Goal: Complete application form

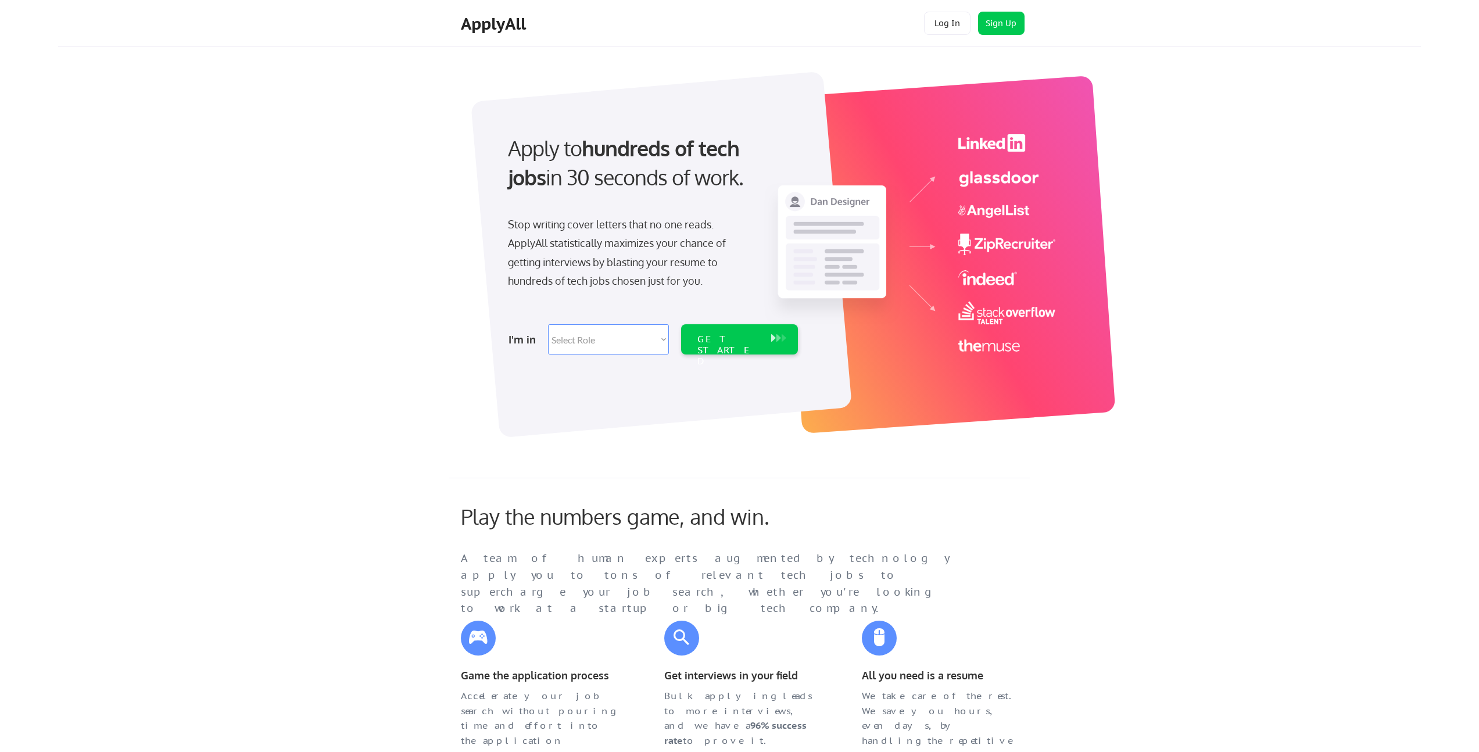
click at [600, 342] on select "Select Role Software Engineering Product Management Customer Success Sales UI/U…" at bounding box center [608, 339] width 121 height 30
select select ""sales0""
click at [548, 324] on select "Select Role Software Engineering Product Management Customer Success Sales UI/U…" at bounding box center [608, 339] width 121 height 30
select select ""sales0""
click at [737, 343] on div "GET STARTED" at bounding box center [728, 351] width 62 height 34
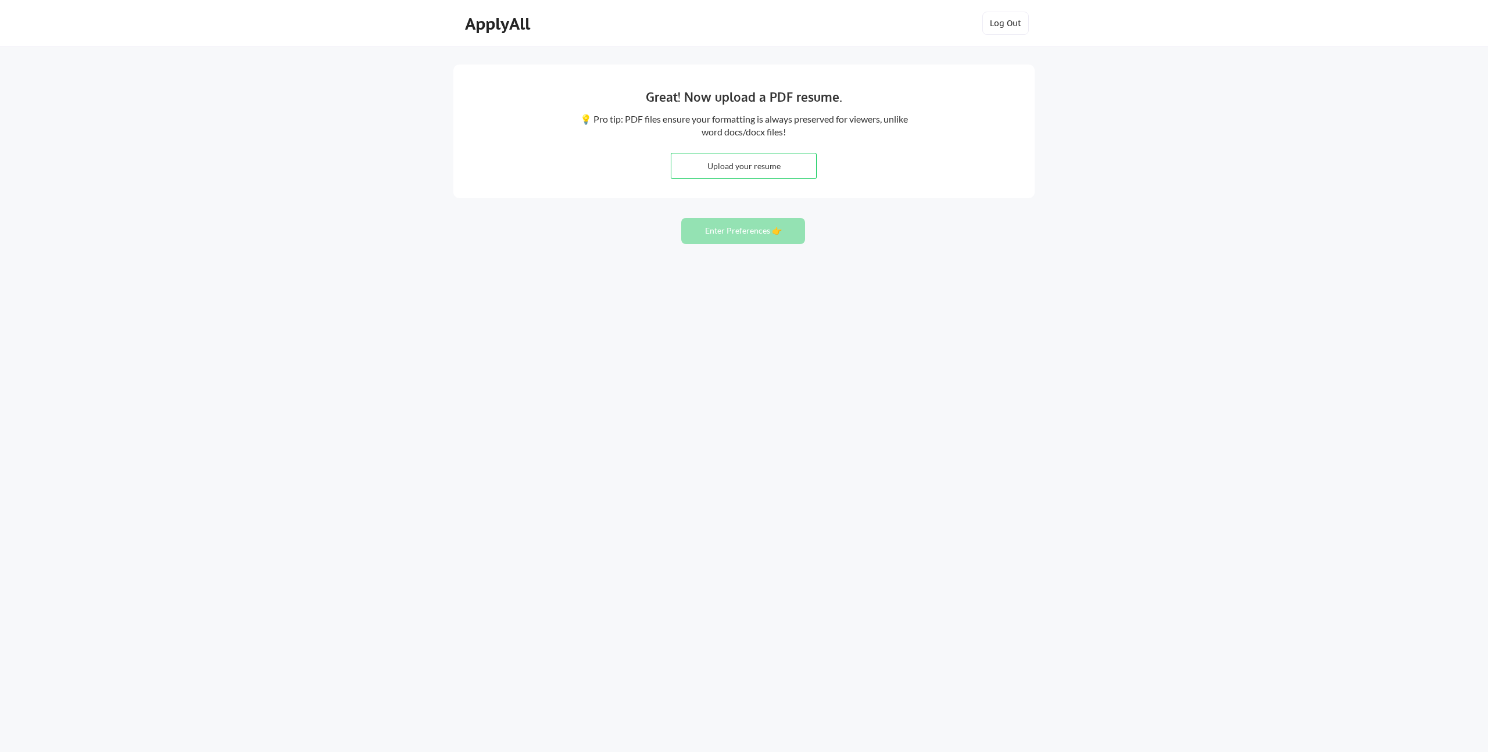
click at [736, 234] on button "Enter Preferences 👉" at bounding box center [743, 231] width 124 height 26
click at [776, 230] on button "Enter Preferences 👉" at bounding box center [743, 231] width 124 height 26
click at [728, 235] on button "Enter Preferences 👉" at bounding box center [743, 231] width 124 height 26
click at [747, 233] on button "Enter Preferences 👉" at bounding box center [743, 231] width 124 height 26
click at [725, 168] on input "file" at bounding box center [743, 165] width 145 height 25
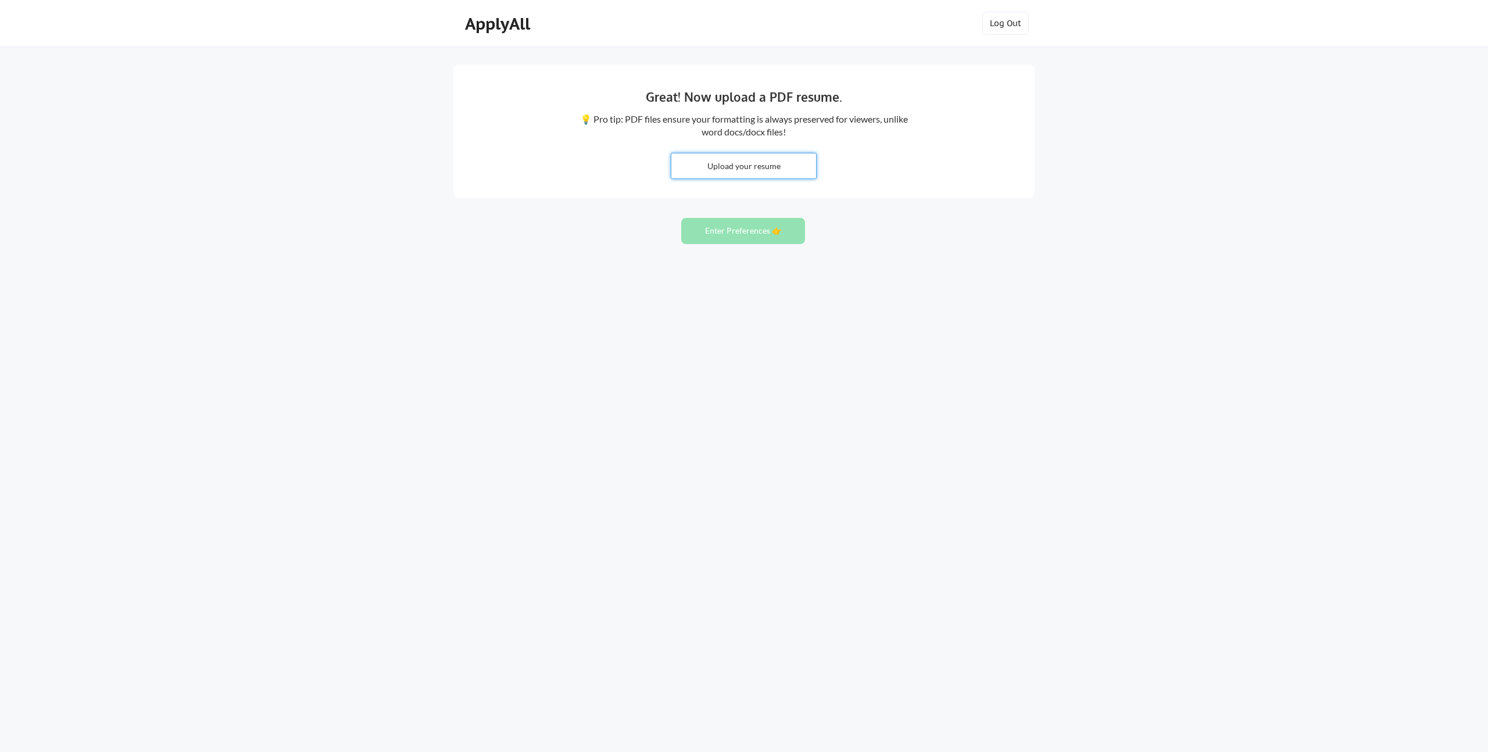
type input "C:\fakepath\Sample.pages"
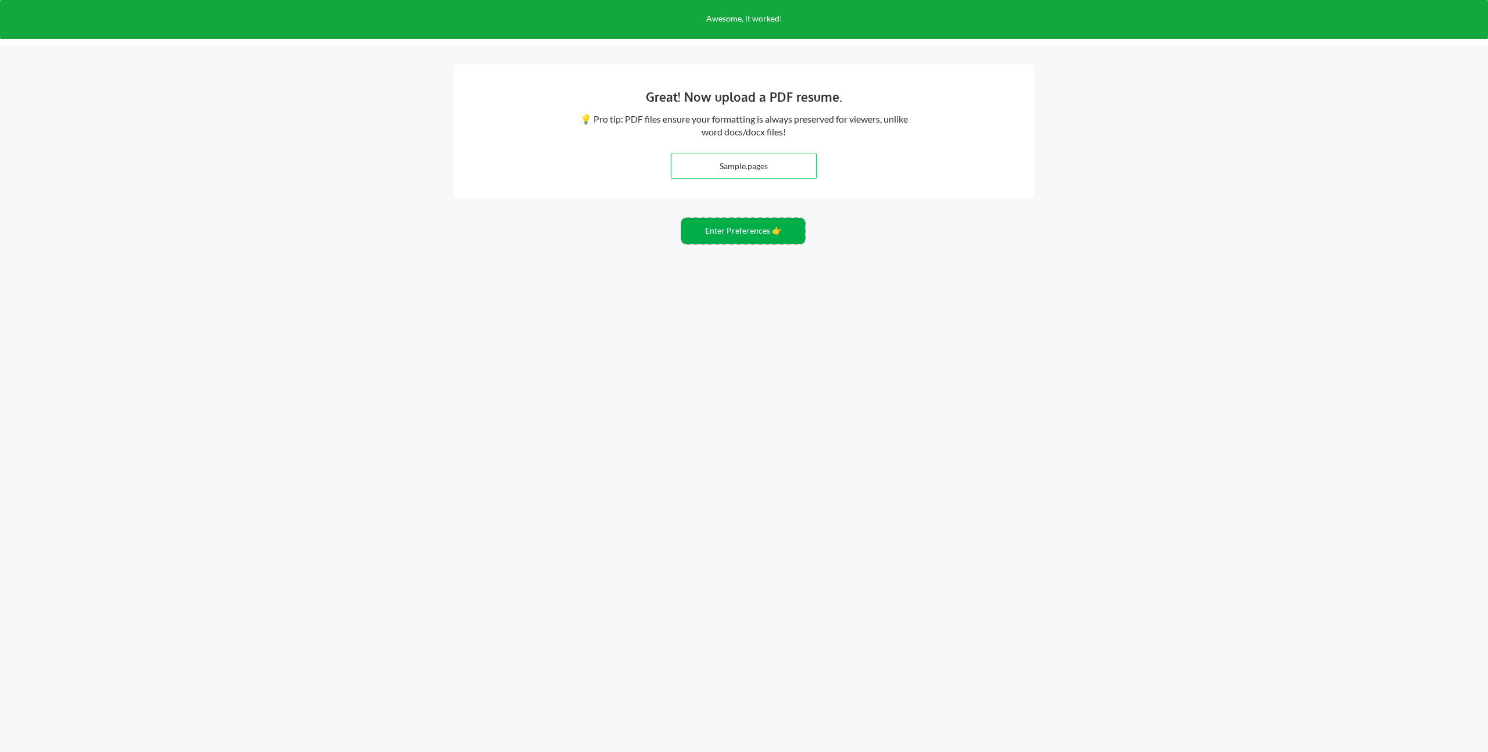
click at [721, 229] on button "Enter Preferences 👉" at bounding box center [743, 231] width 124 height 26
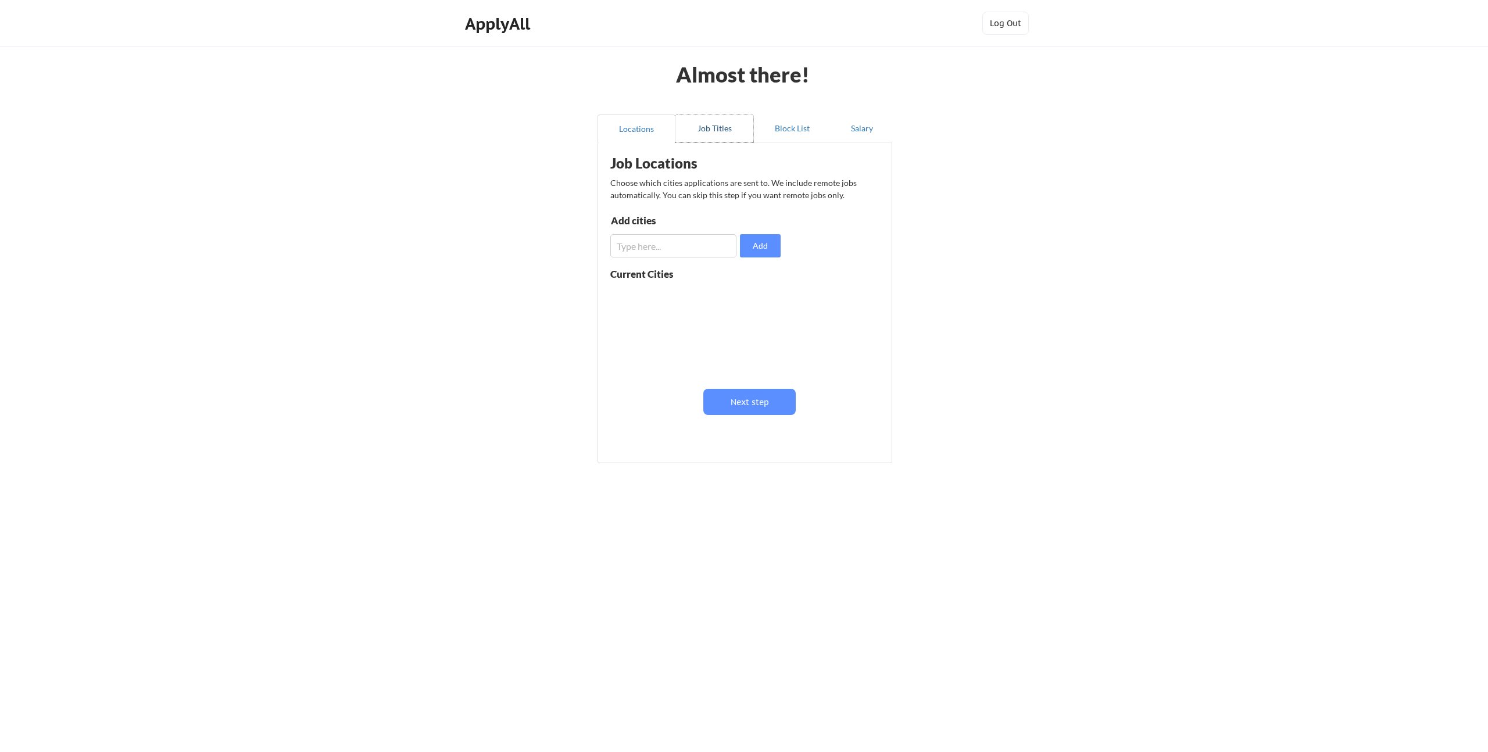
click at [717, 131] on button "Job Titles" at bounding box center [714, 128] width 78 height 28
click at [640, 129] on button "Locations" at bounding box center [636, 128] width 78 height 28
click at [647, 252] on input "input" at bounding box center [673, 245] width 126 height 23
type input "U"
type input "Remote"
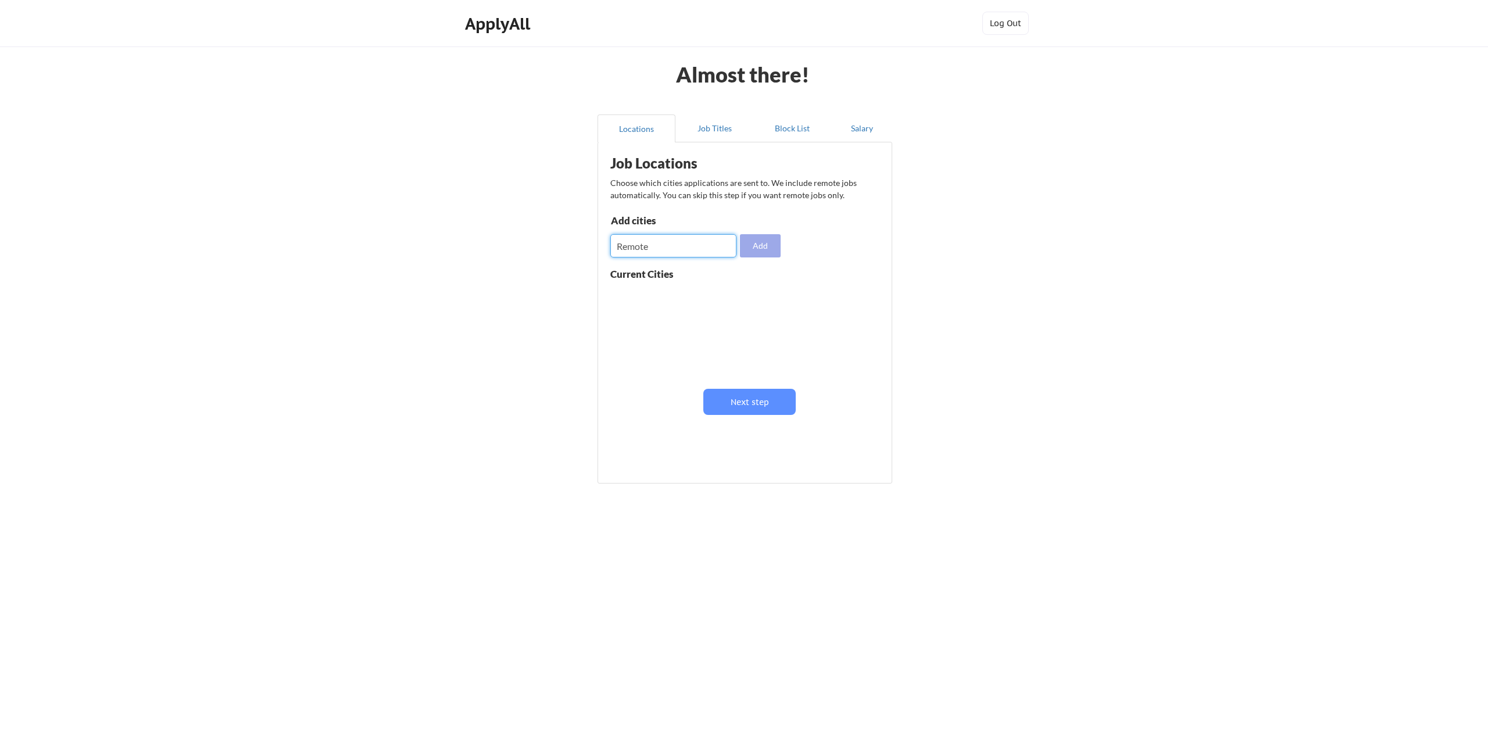
click at [766, 246] on button "Add" at bounding box center [760, 245] width 41 height 23
click at [744, 297] on button at bounding box center [744, 296] width 9 height 9
click at [638, 246] on input "input" at bounding box center [673, 245] width 126 height 23
type input "Remote - U.S."
click at [754, 250] on button "Add" at bounding box center [760, 245] width 41 height 23
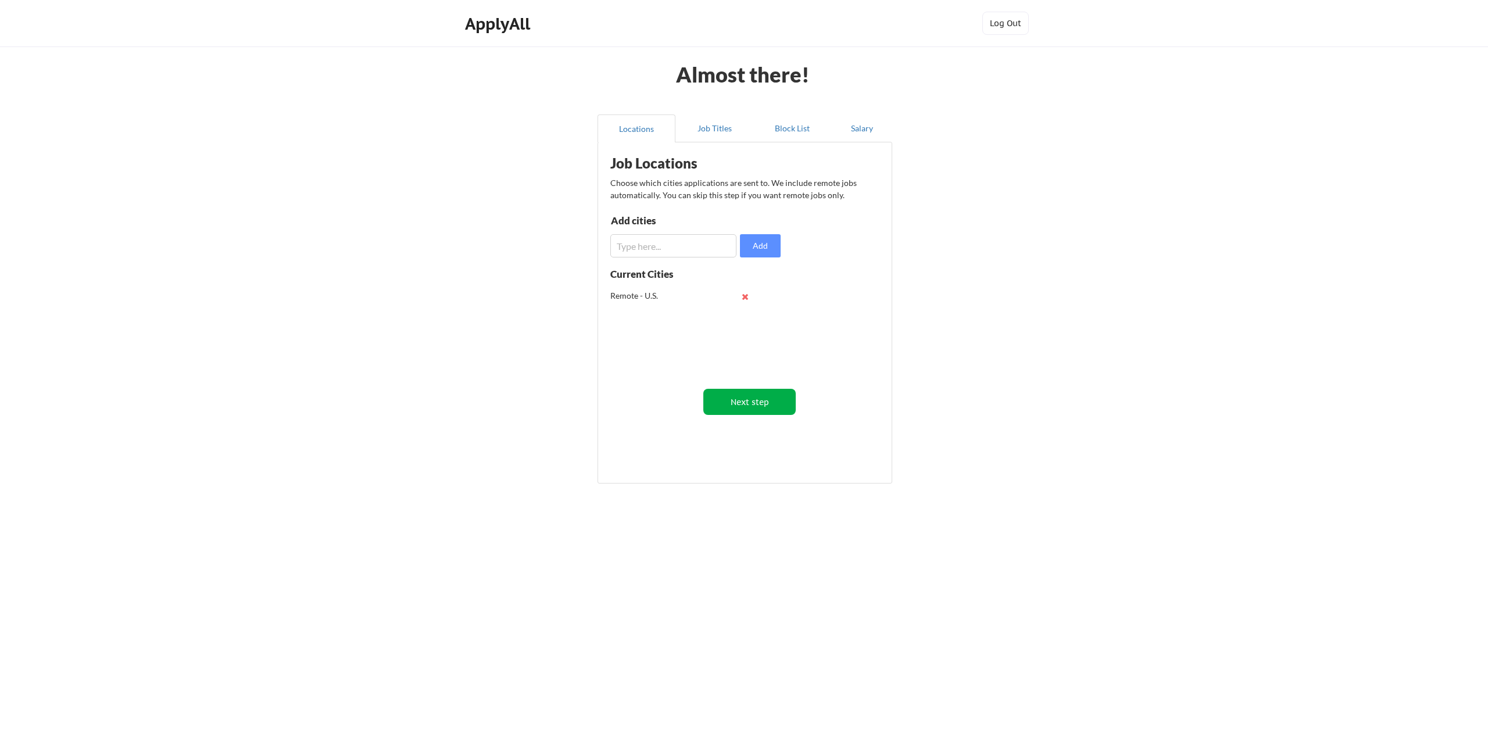
click at [765, 397] on button "Next step" at bounding box center [749, 402] width 92 height 26
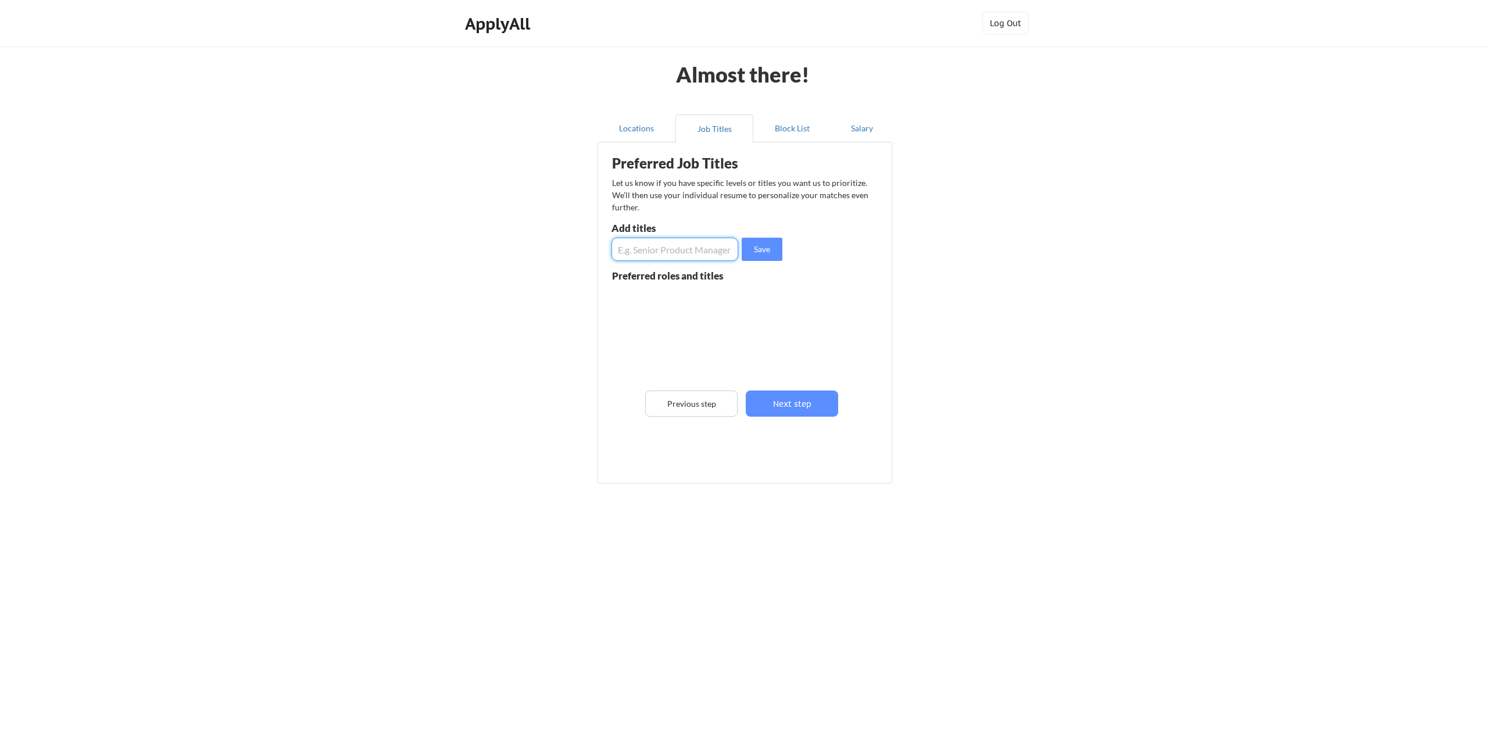
click at [647, 253] on input "input" at bounding box center [674, 249] width 127 height 23
type input "Enterprise Account Executive"
click at [775, 252] on button "Save" at bounding box center [761, 249] width 41 height 23
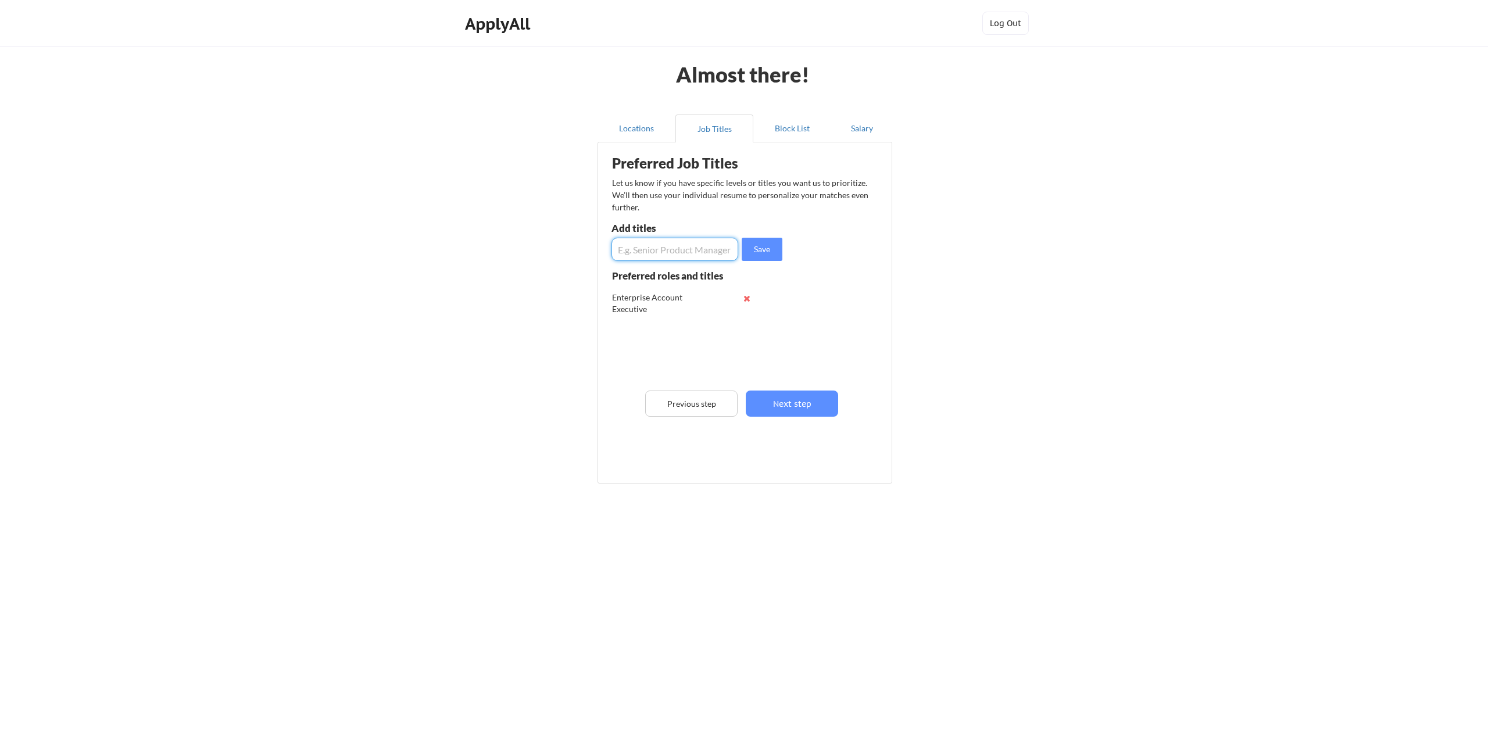
click at [658, 254] on input "input" at bounding box center [674, 249] width 127 height 23
type input "Strategic Account Executive"
click at [768, 250] on button "Save" at bounding box center [761, 249] width 41 height 23
click at [679, 252] on input "input" at bounding box center [674, 249] width 127 height 23
type input "Enterprise Sales Executive"
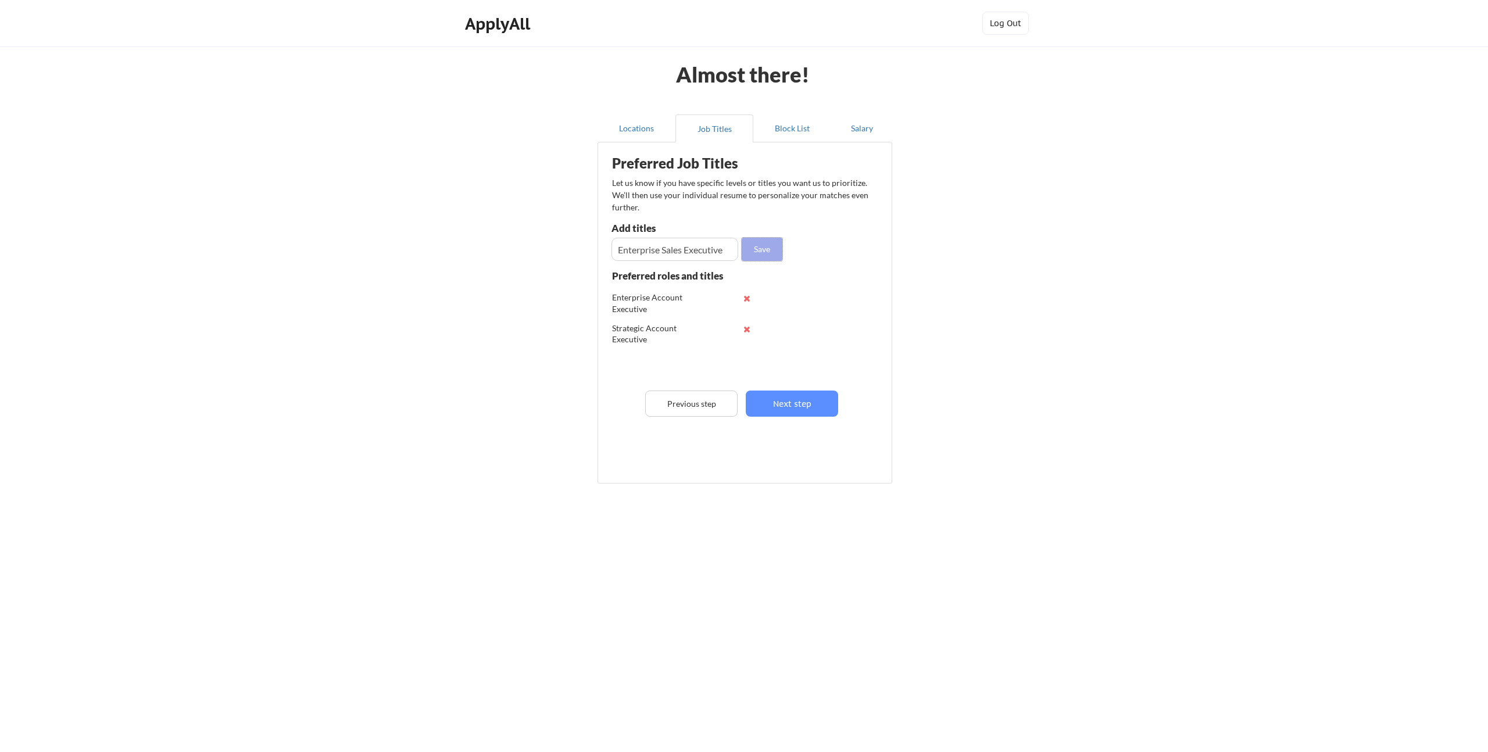
click at [751, 249] on button "Save" at bounding box center [761, 249] width 41 height 23
click at [629, 245] on input "input" at bounding box center [674, 249] width 127 height 23
type input "Sales Executive"
click at [763, 241] on button "Save" at bounding box center [761, 249] width 41 height 23
click at [703, 242] on input "input" at bounding box center [674, 249] width 127 height 23
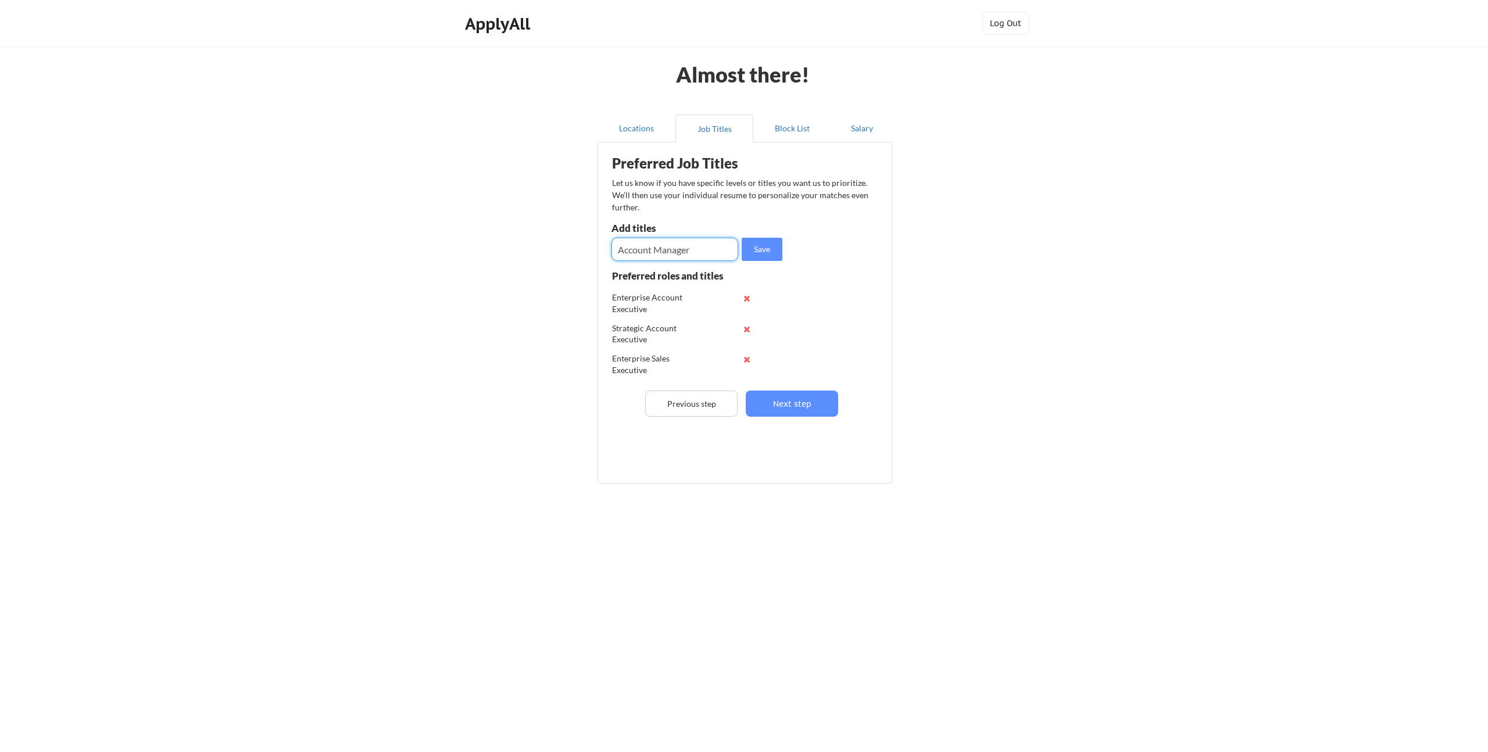
type input "Account Manager"
click at [758, 261] on div "Preferred Job Titles Let us know if you have specific levels or titles you want…" at bounding box center [747, 310] width 286 height 324
click at [766, 241] on button "Save" at bounding box center [761, 249] width 41 height 23
click at [791, 401] on button "Next step" at bounding box center [792, 404] width 92 height 26
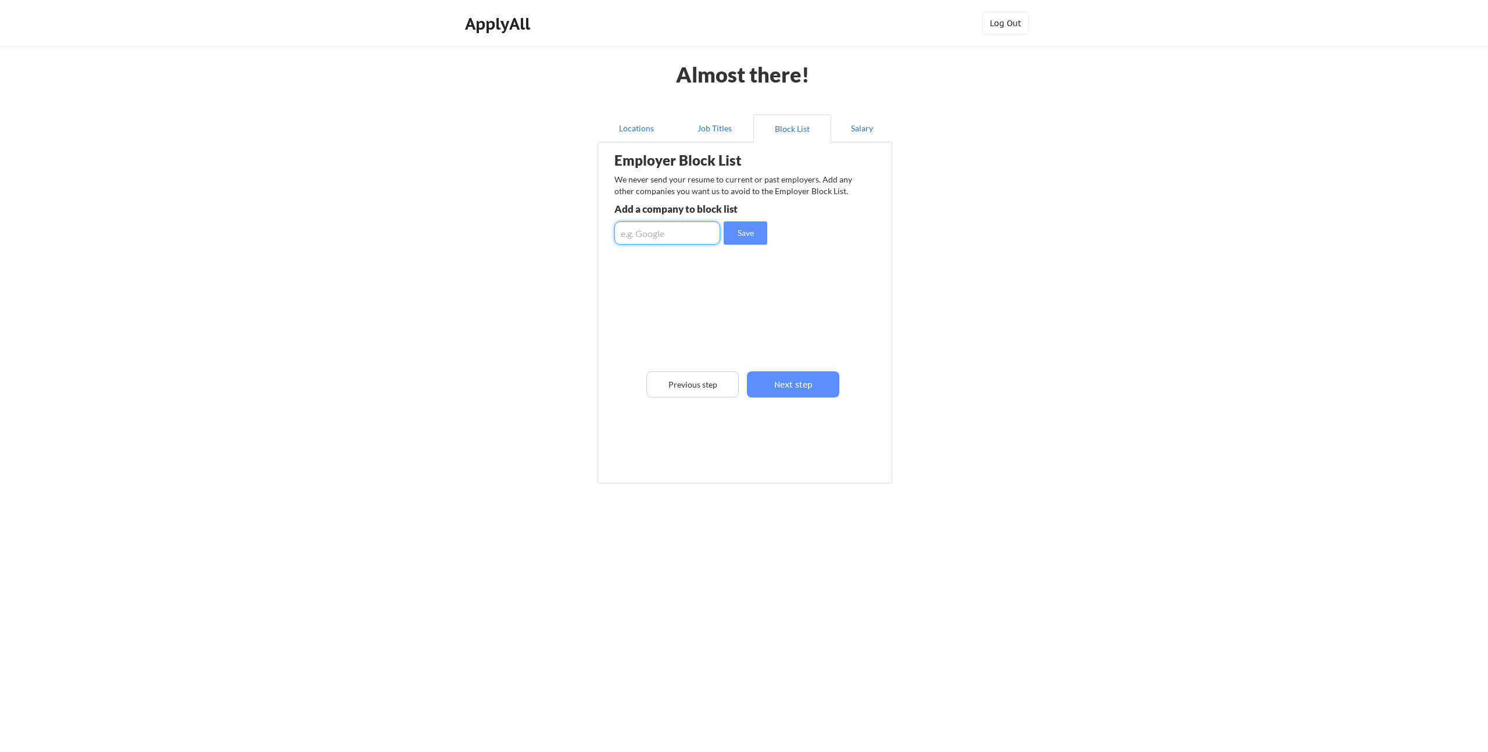
click at [663, 235] on input "input" at bounding box center [667, 232] width 106 height 23
type input "Akoya LLC"
click at [746, 233] on button "Save" at bounding box center [745, 232] width 44 height 23
click at [676, 239] on input "input" at bounding box center [667, 232] width 106 height 23
type input "Akoya"
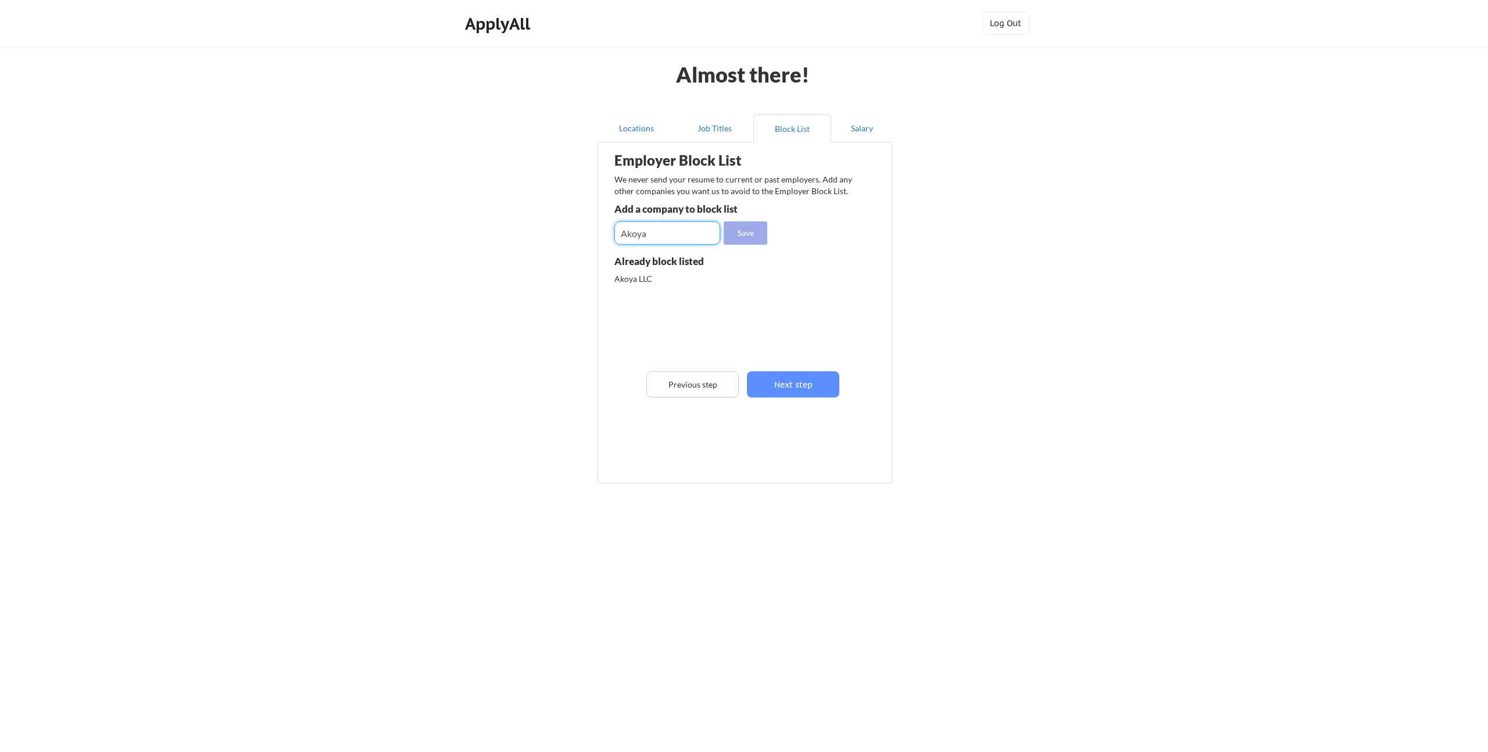
click at [736, 238] on button "Save" at bounding box center [745, 232] width 44 height 23
click at [811, 386] on button "Next step" at bounding box center [793, 384] width 92 height 26
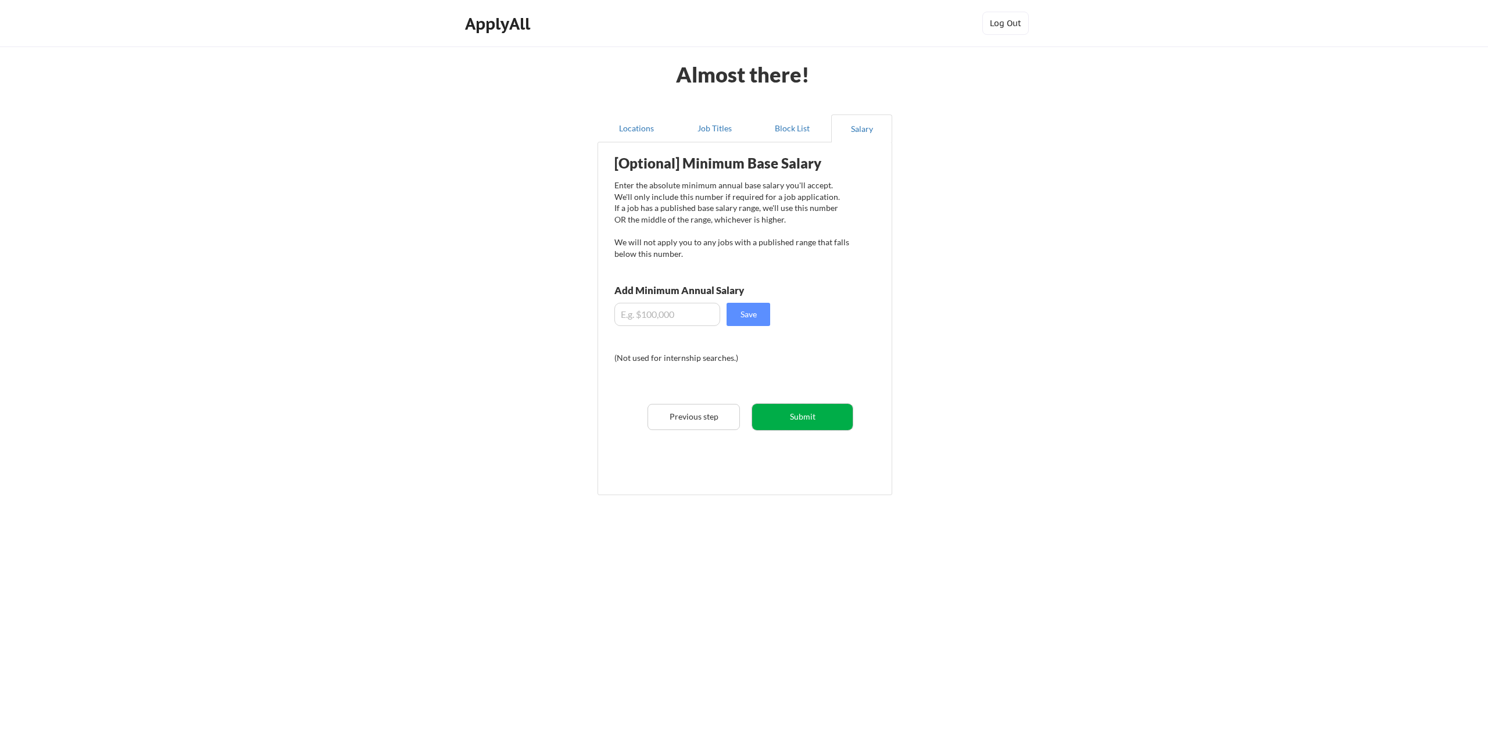
click at [808, 418] on button "Submit" at bounding box center [802, 417] width 101 height 26
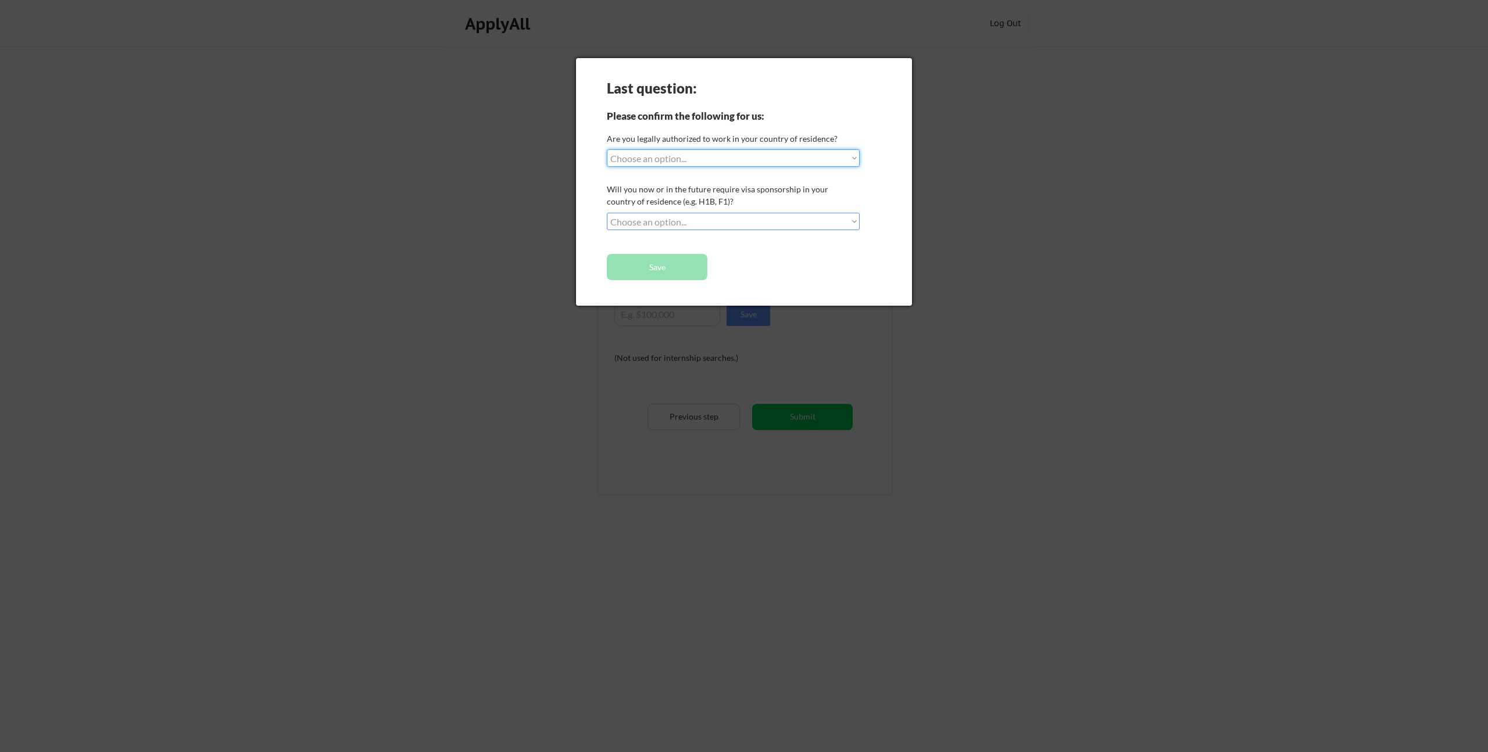
click at [701, 161] on select "Choose an option... Yes, I am a US Citizen Yes, I am a Canadian Citizen Yes, I …" at bounding box center [733, 157] width 253 height 17
select select ""yes__i_am_a_us_citizen""
click at [607, 149] on select "Choose an option... Yes, I am a US Citizen Yes, I am a Canadian Citizen Yes, I …" at bounding box center [733, 157] width 253 height 17
click at [693, 221] on select "Choose an option... No, I will not need sponsorship Yes, I will need sponsorship" at bounding box center [733, 221] width 253 height 17
select select ""no__i_will_not_need_sponsorship""
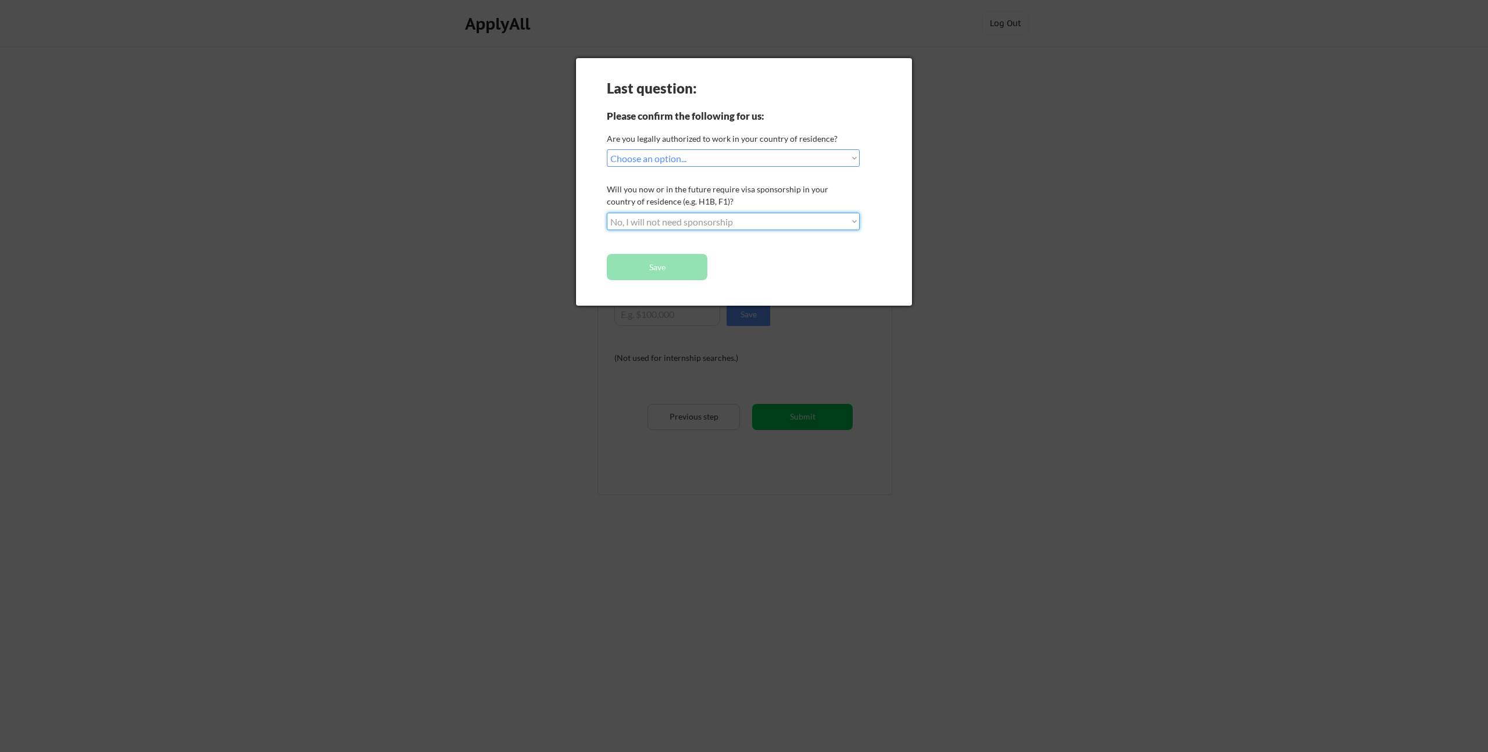
click at [607, 213] on select "Choose an option... No, I will not need sponsorship Yes, I will need sponsorship" at bounding box center [733, 221] width 253 height 17
click at [660, 267] on button "Save" at bounding box center [657, 267] width 101 height 26
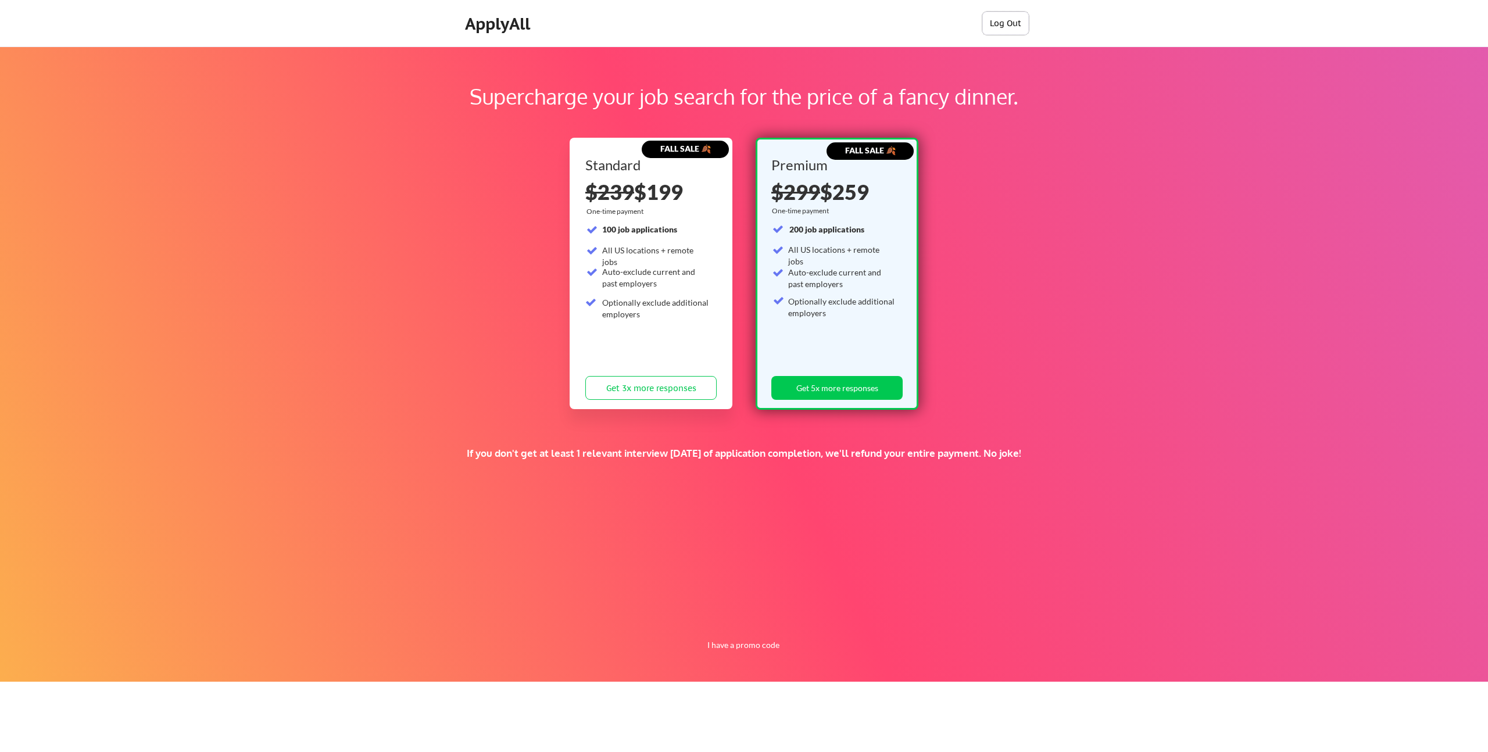
click at [1018, 25] on button "Log Out" at bounding box center [1005, 23] width 46 height 23
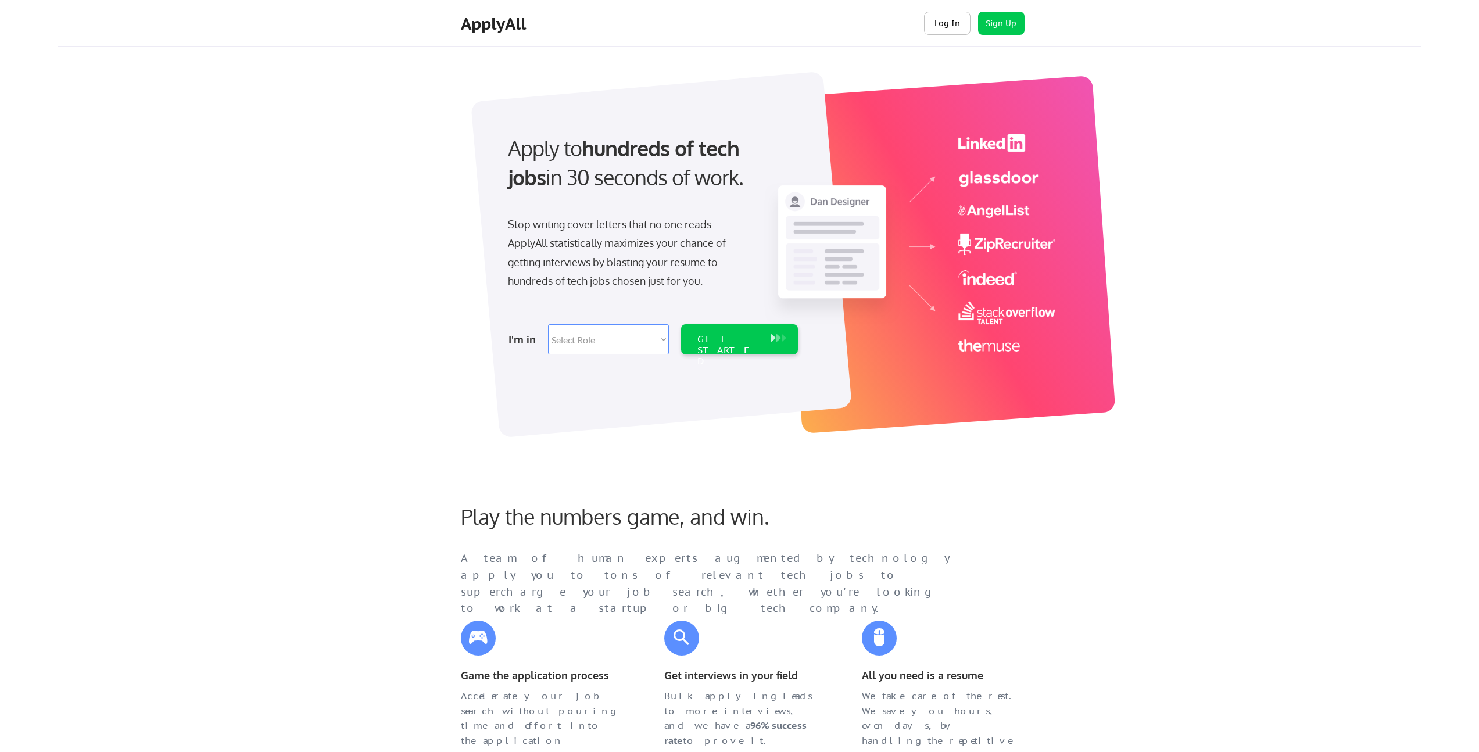
click at [946, 25] on button "Log In" at bounding box center [947, 23] width 46 height 23
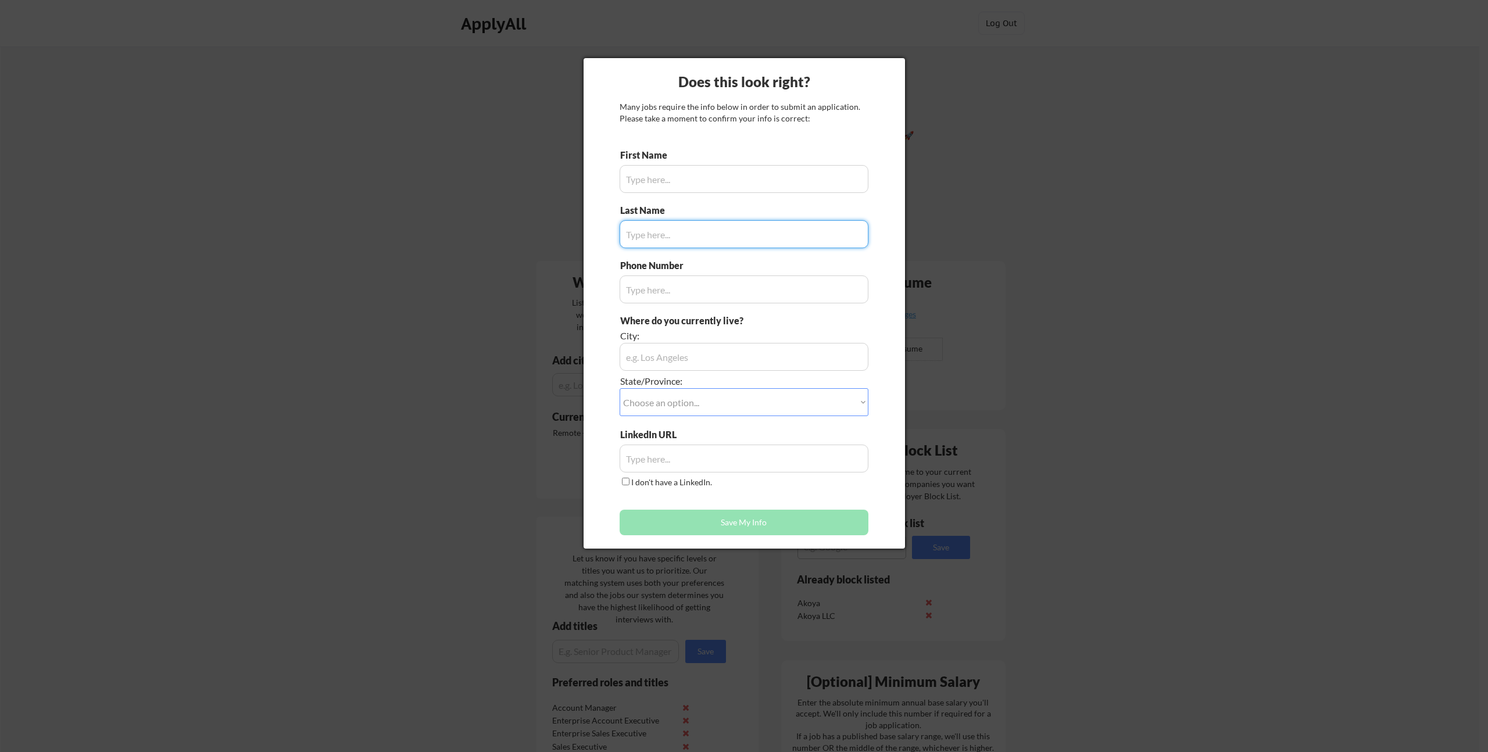
click at [668, 169] on input "input" at bounding box center [743, 179] width 249 height 28
click at [729, 518] on button "Save My Info" at bounding box center [743, 523] width 249 height 26
click at [1267, 184] on div at bounding box center [744, 376] width 1488 height 752
click at [271, 162] on div at bounding box center [744, 376] width 1488 height 752
click at [732, 116] on div "Many jobs require the info below in order to submit an application. Please take…" at bounding box center [743, 112] width 249 height 23
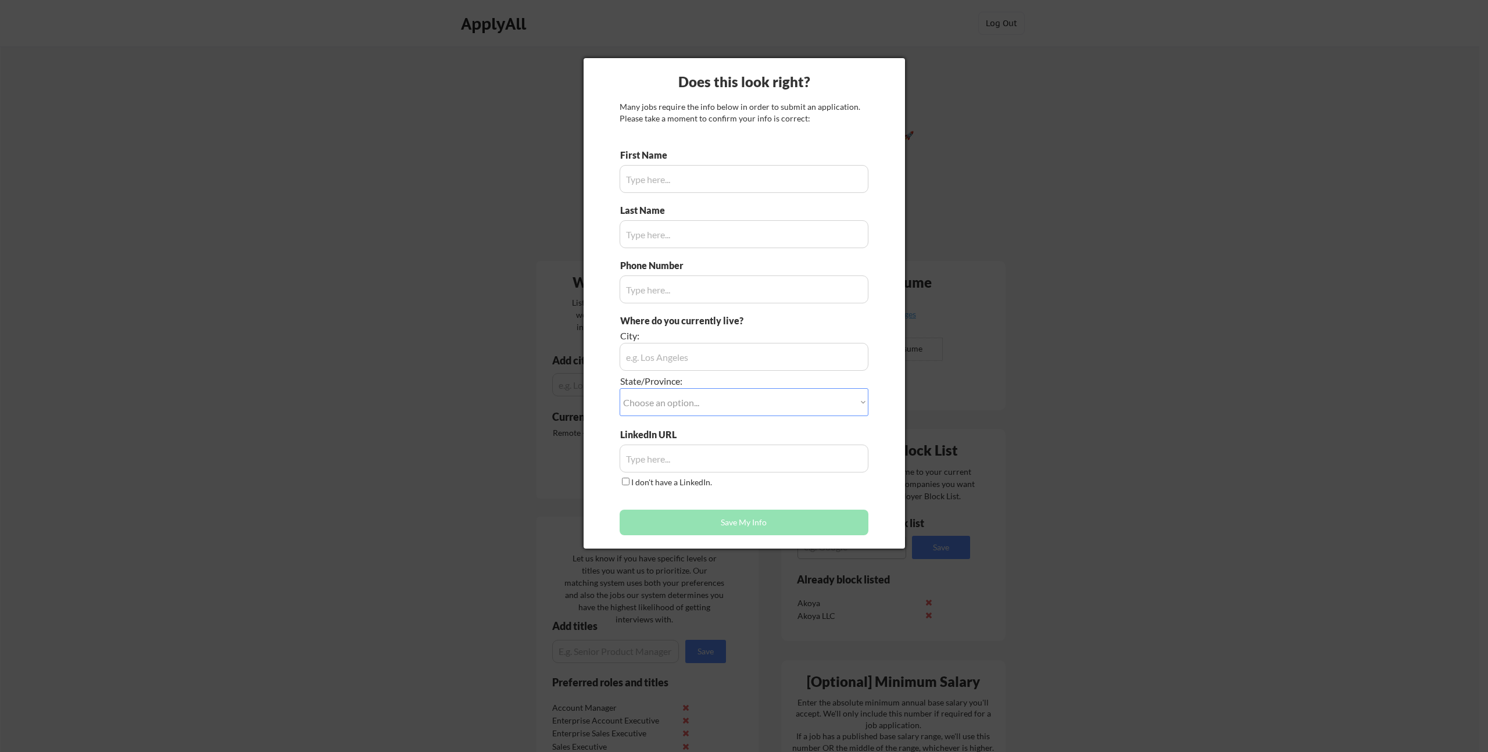
click at [501, 19] on div at bounding box center [744, 376] width 1488 height 752
click at [991, 30] on div at bounding box center [744, 376] width 1488 height 752
click at [725, 522] on button "Save My Info" at bounding box center [743, 523] width 249 height 26
click at [630, 176] on input "input" at bounding box center [743, 179] width 249 height 28
type input "L"
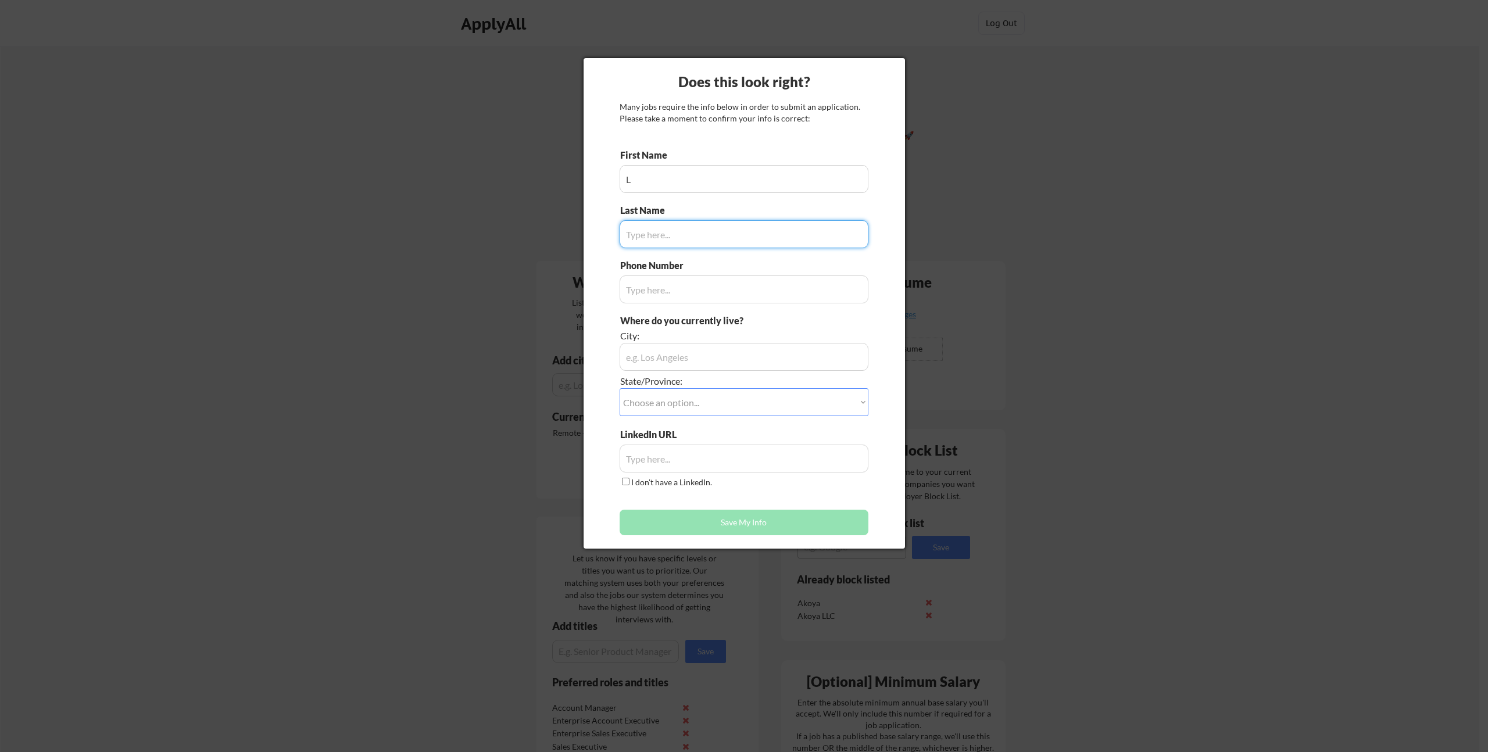
click at [739, 240] on input "input" at bounding box center [743, 234] width 249 height 28
type input "K"
click at [718, 285] on input "input" at bounding box center [743, 289] width 249 height 28
type input "555-555-5555"
click at [708, 352] on input "input" at bounding box center [743, 357] width 249 height 28
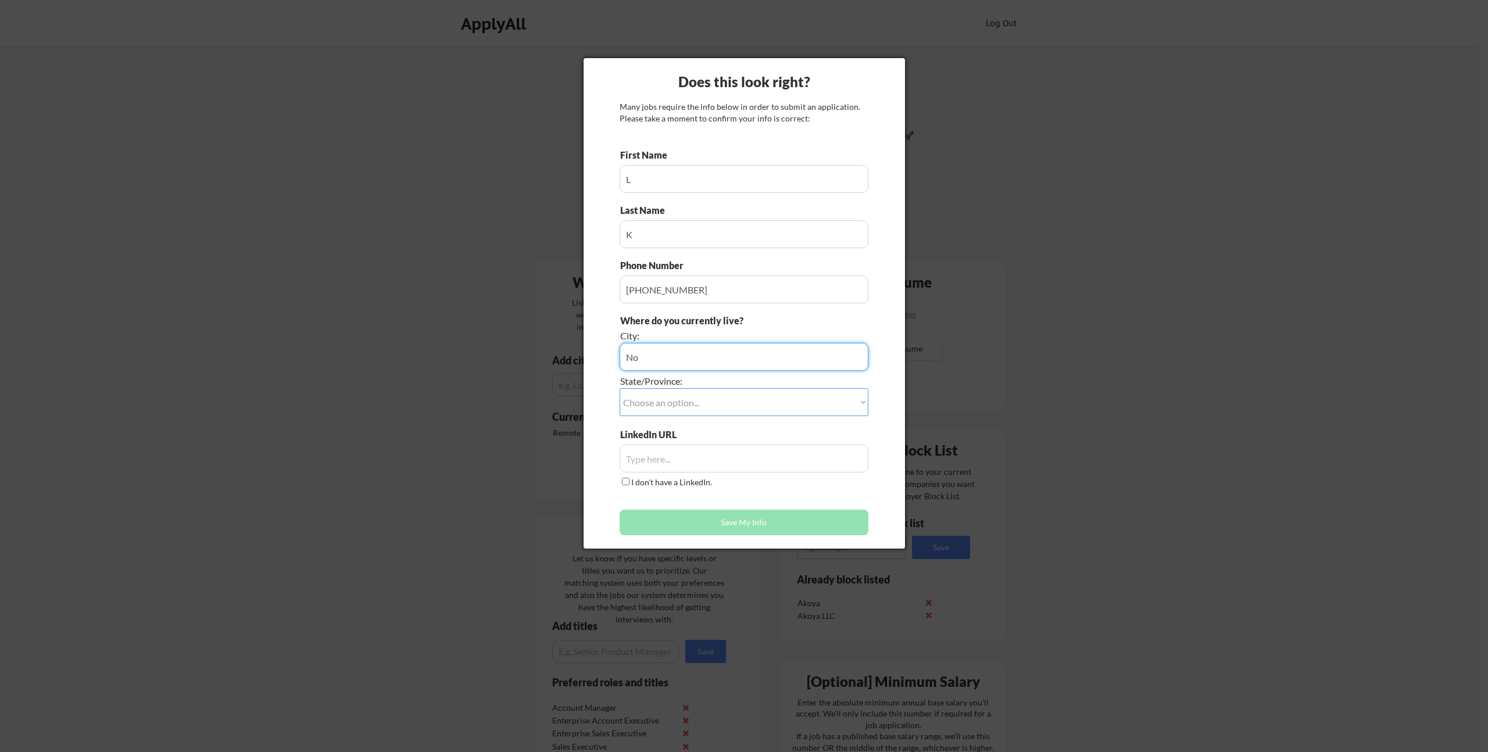
type input "N"
click at [704, 401] on select "Choose an option... Other/Not Applicable Alabama Alaska Alberta Arizona Arkansa…" at bounding box center [743, 402] width 249 height 28
select select ""North Carolina""
click at [619, 388] on select "Choose an option... Other/Not Applicable Alabama Alaska Alberta Arizona Arkansa…" at bounding box center [743, 402] width 249 height 28
click at [668, 358] on input "input" at bounding box center [743, 357] width 249 height 28
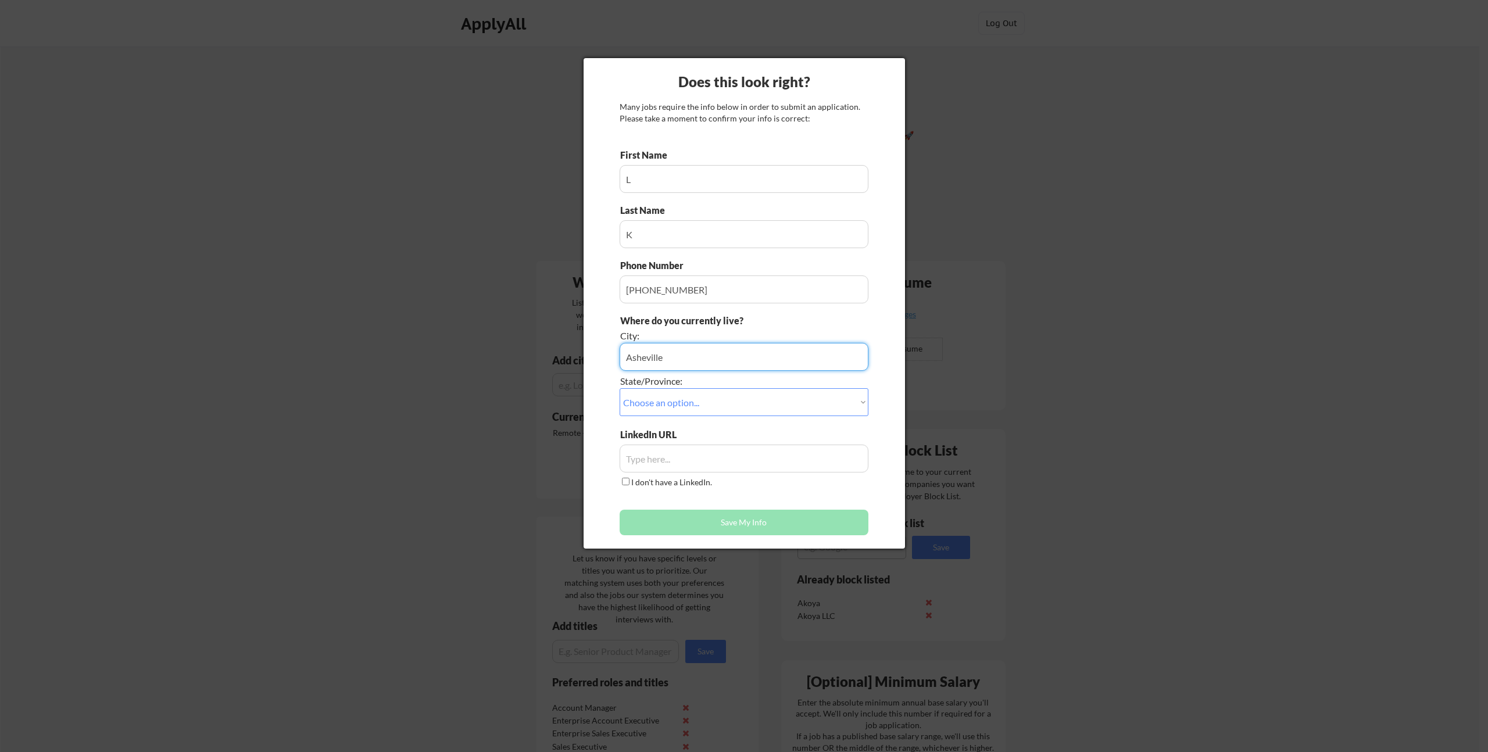
type input "Asheville"
click at [628, 482] on input "I don't have a LinkedIn." at bounding box center [626, 482] width 8 height 8
checkbox input "true"
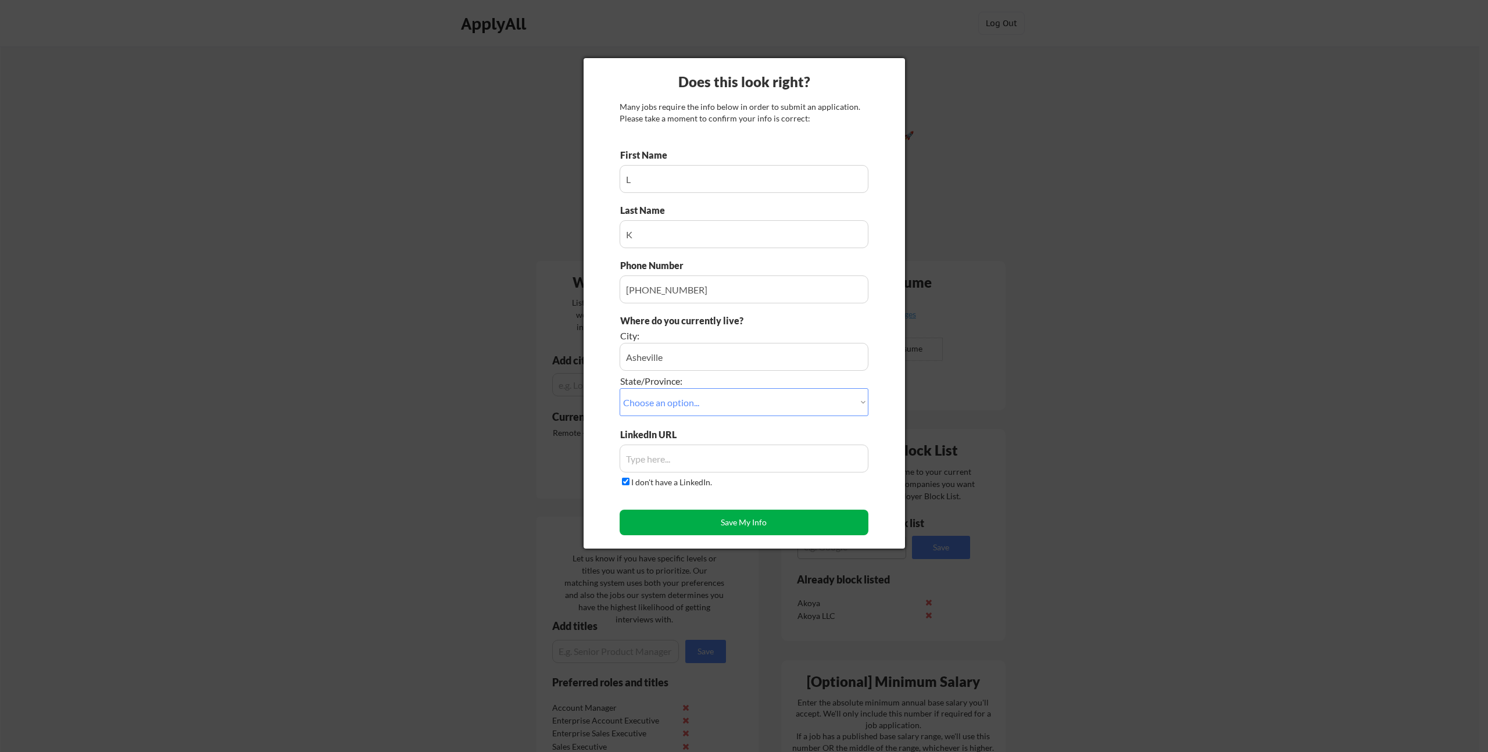
click at [702, 523] on button "Save My Info" at bounding box center [743, 523] width 249 height 26
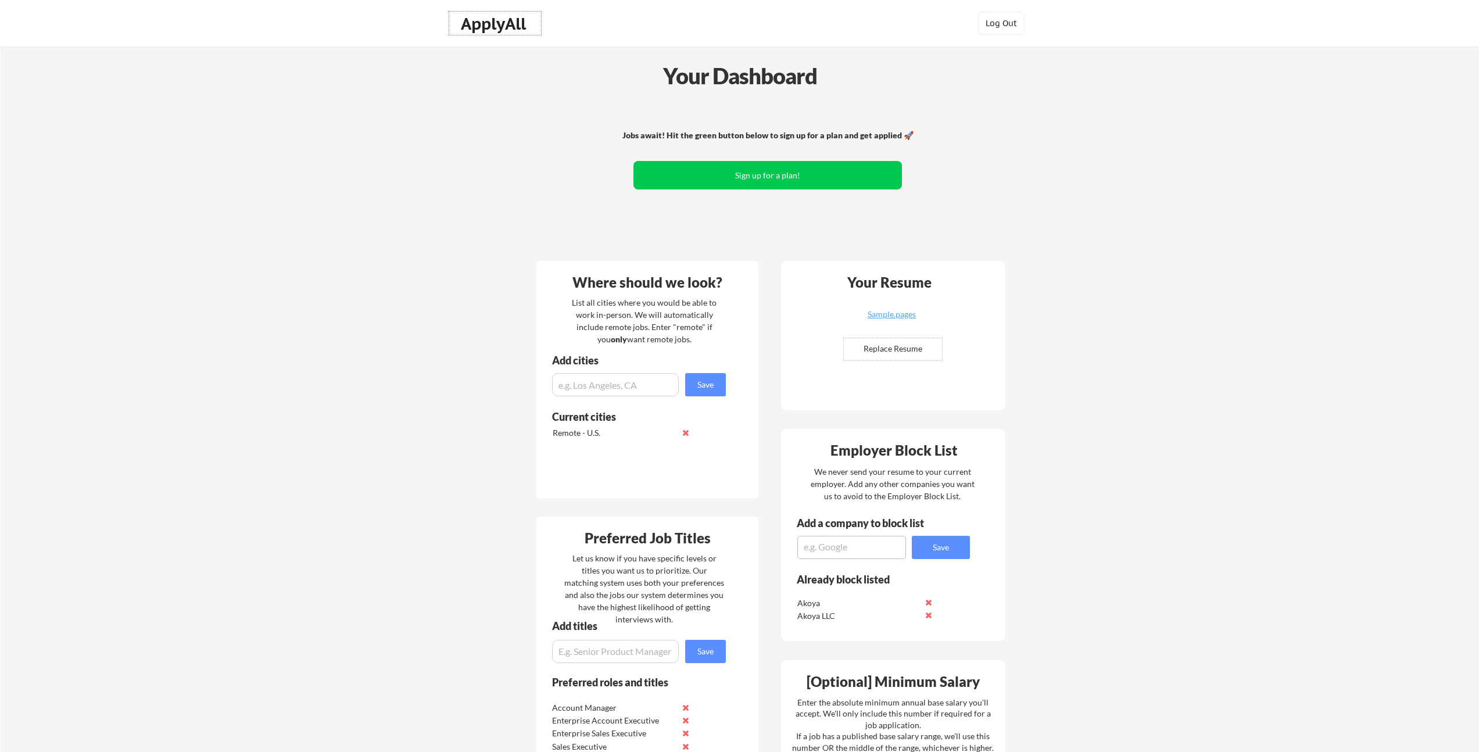
click at [502, 28] on div "ApplyAll" at bounding box center [495, 24] width 69 height 20
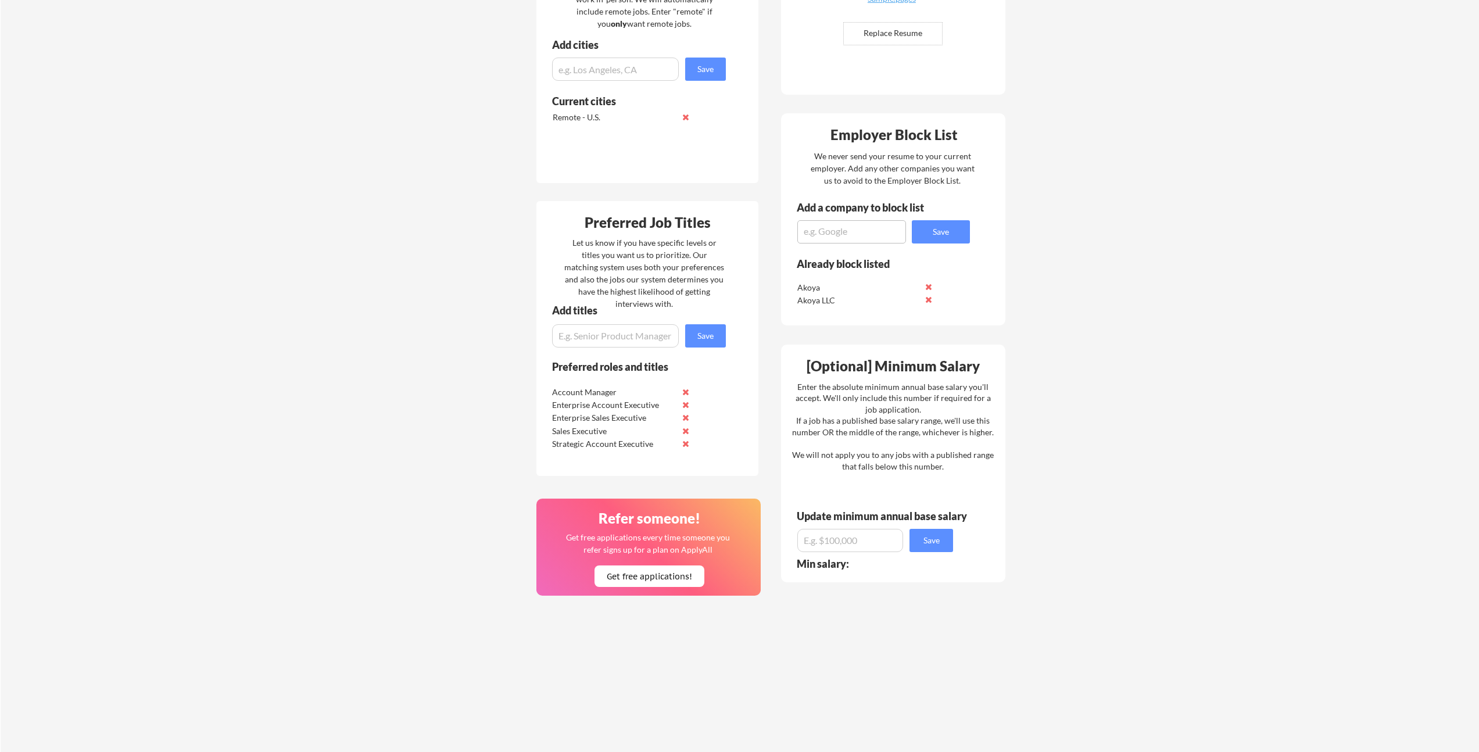
scroll to position [557, 0]
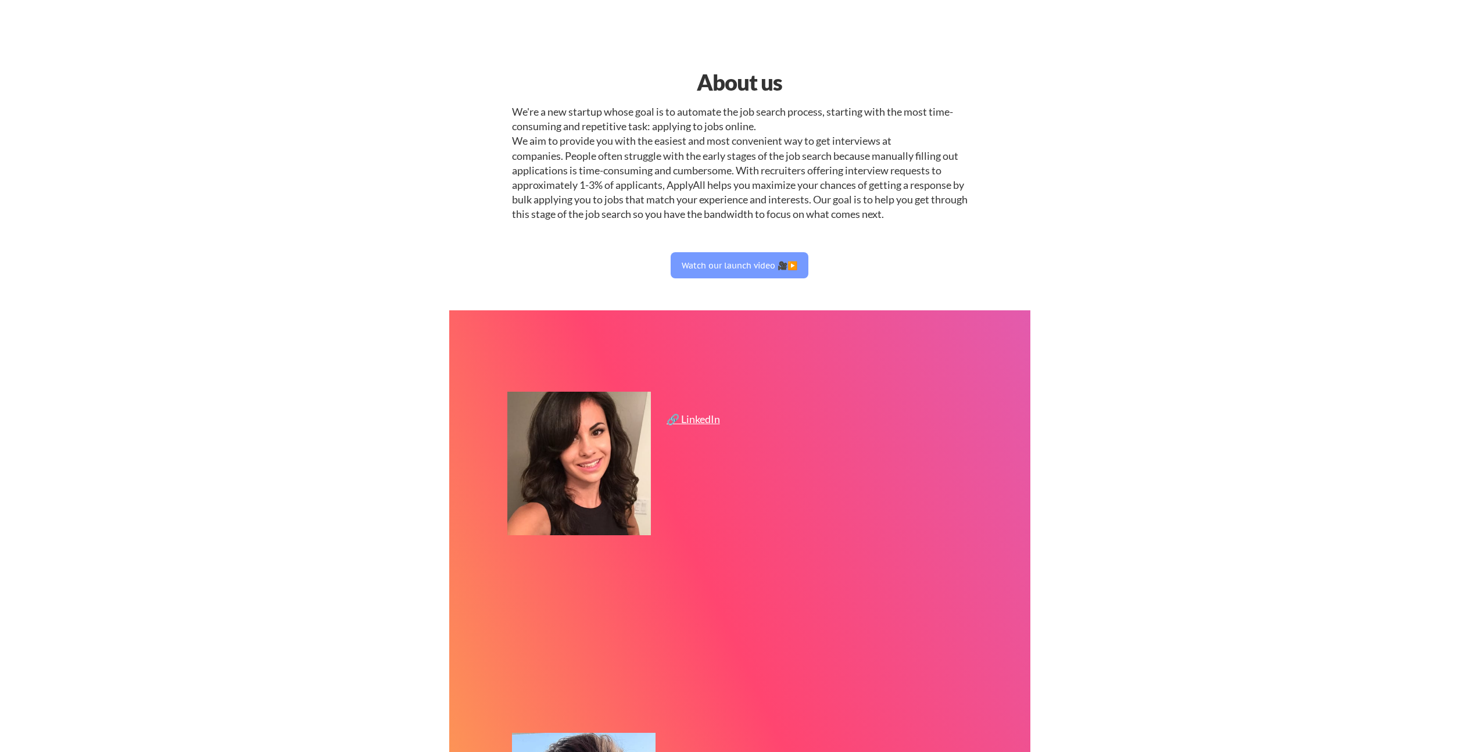
select select ""sales0""
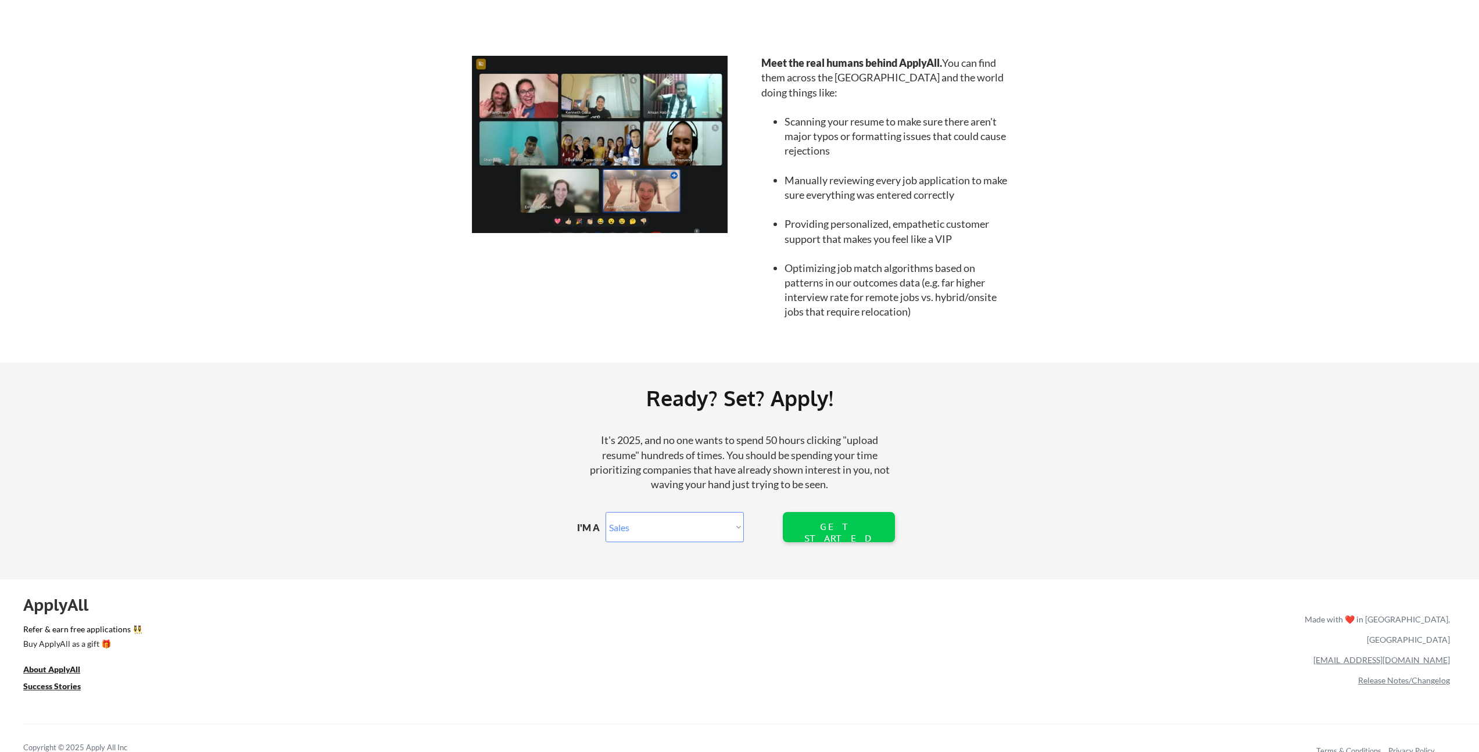
scroll to position [1056, 0]
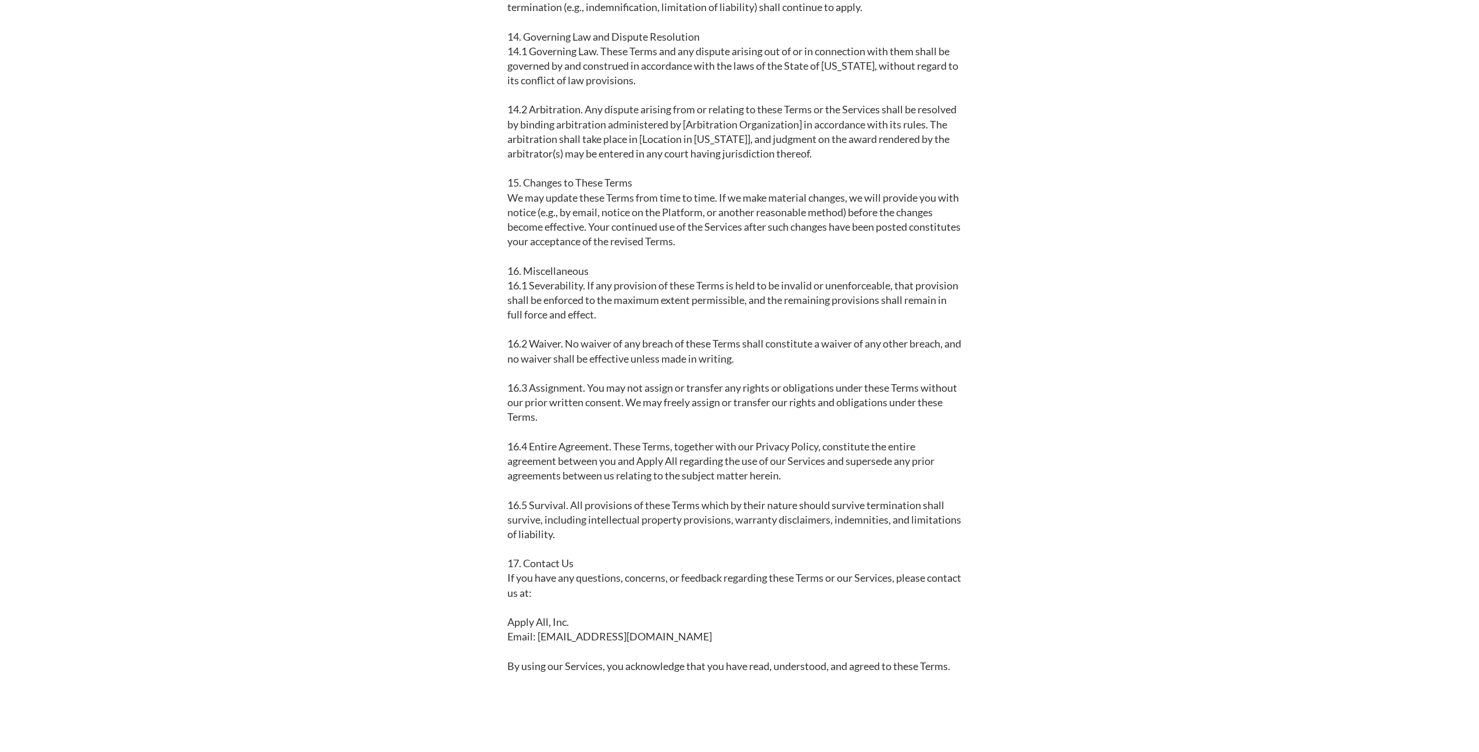
scroll to position [2539, 0]
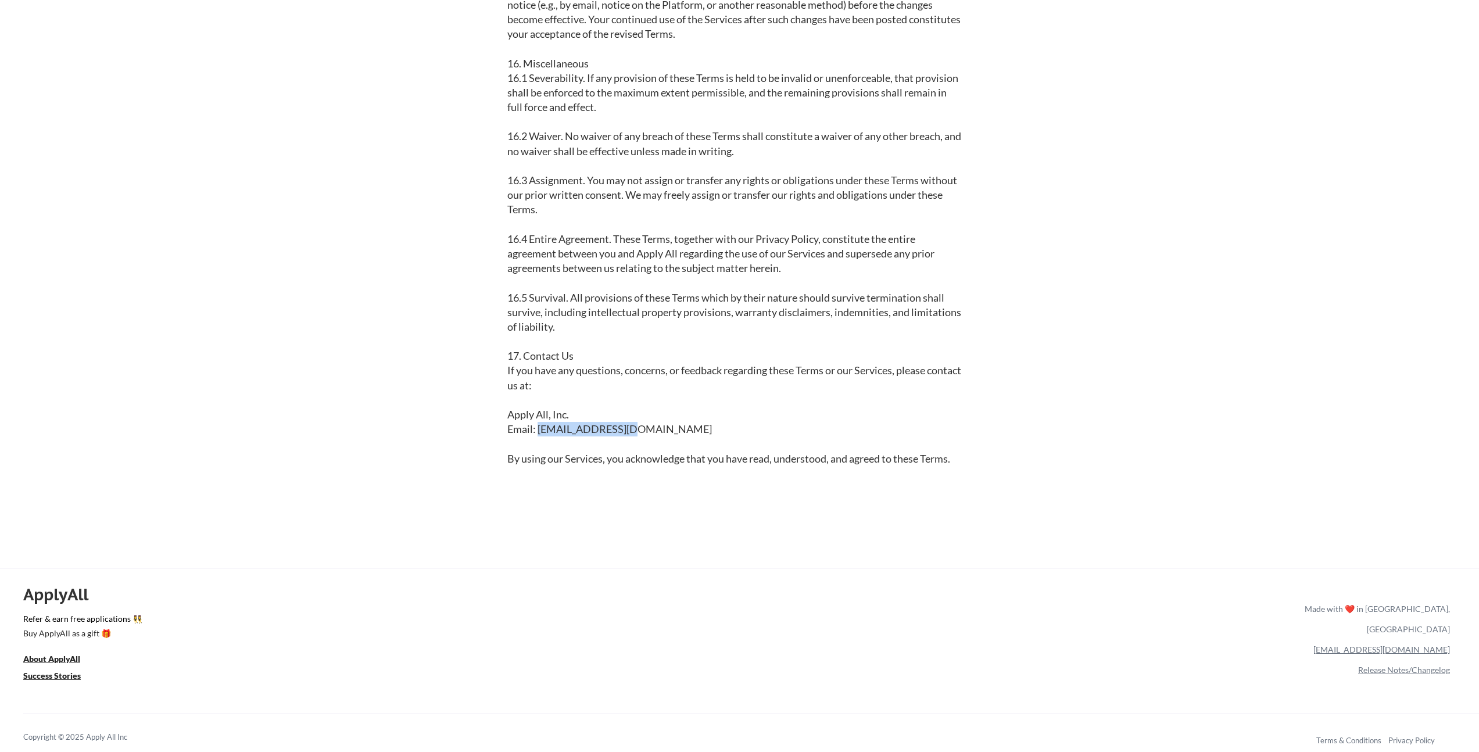
drag, startPoint x: 634, startPoint y: 457, endPoint x: 538, endPoint y: 459, distance: 95.9
copy div "[EMAIL_ADDRESS][DOMAIN_NAME]"
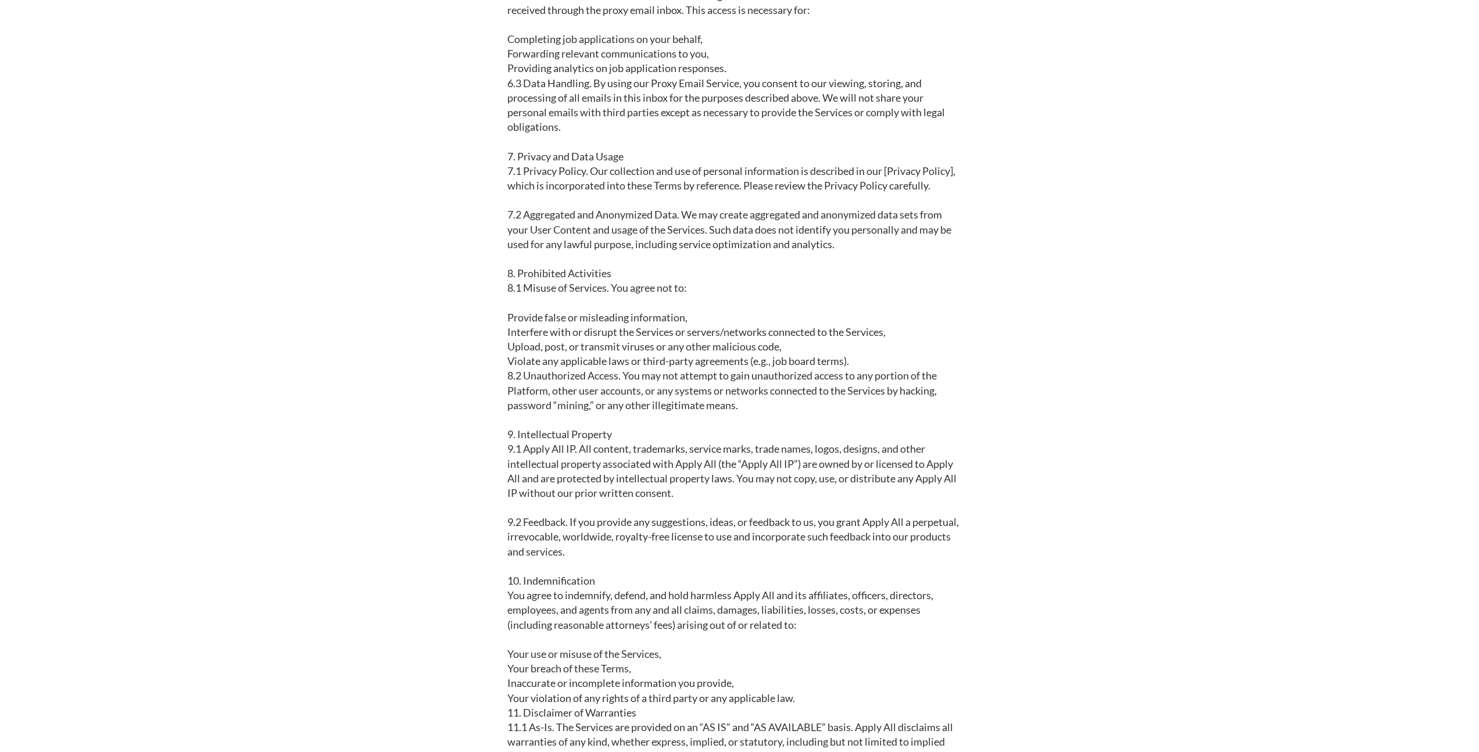
scroll to position [0, 0]
